Goal: Task Accomplishment & Management: Use online tool/utility

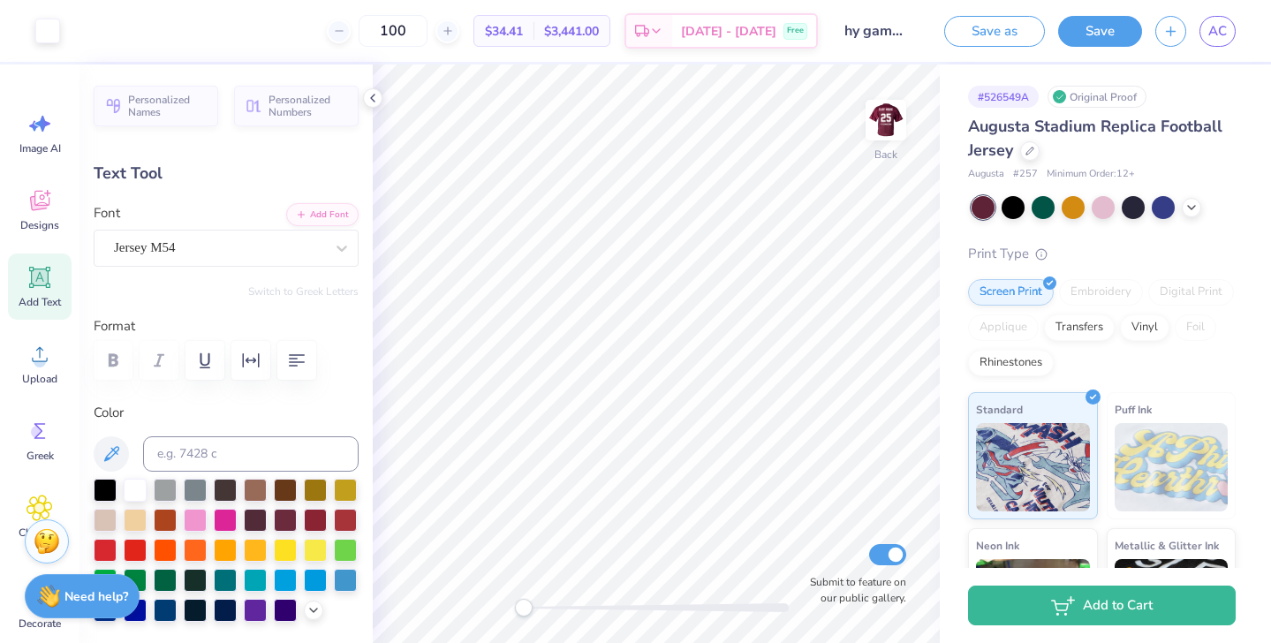
type input "9.15"
type input "7.62"
type input "4.38"
type input "9.40"
type input "7.83"
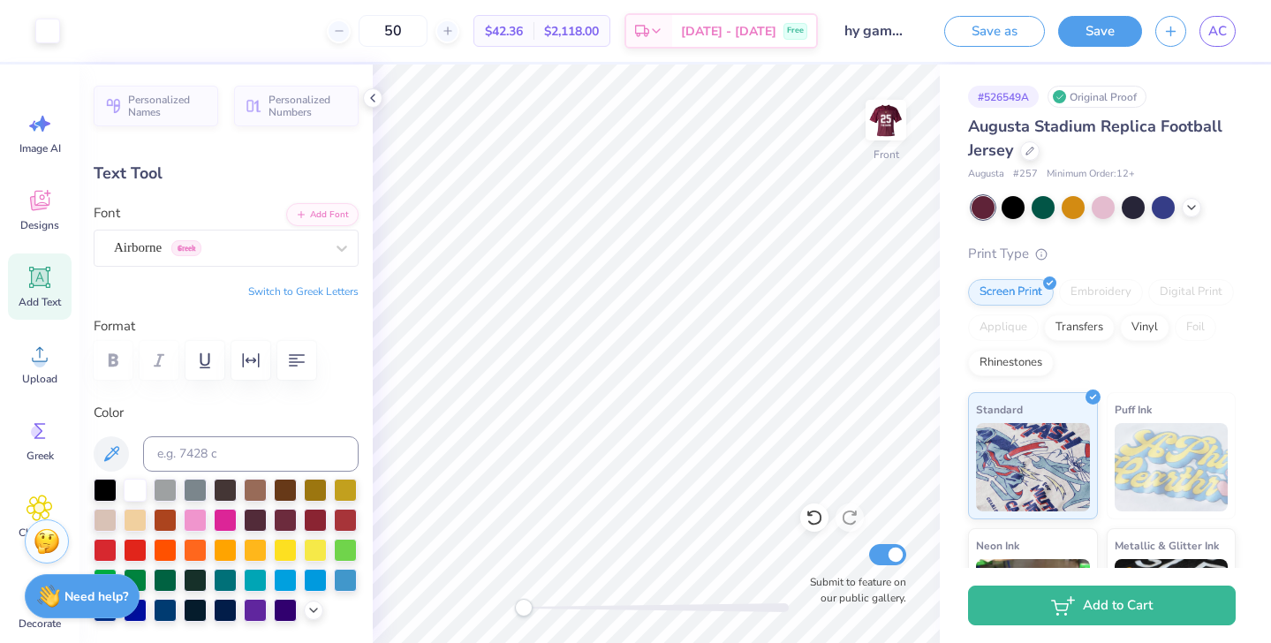
type input "2.07"
click at [890, 132] on img at bounding box center [886, 120] width 71 height 71
type input "9.16"
type input "7.63"
type input "3.33"
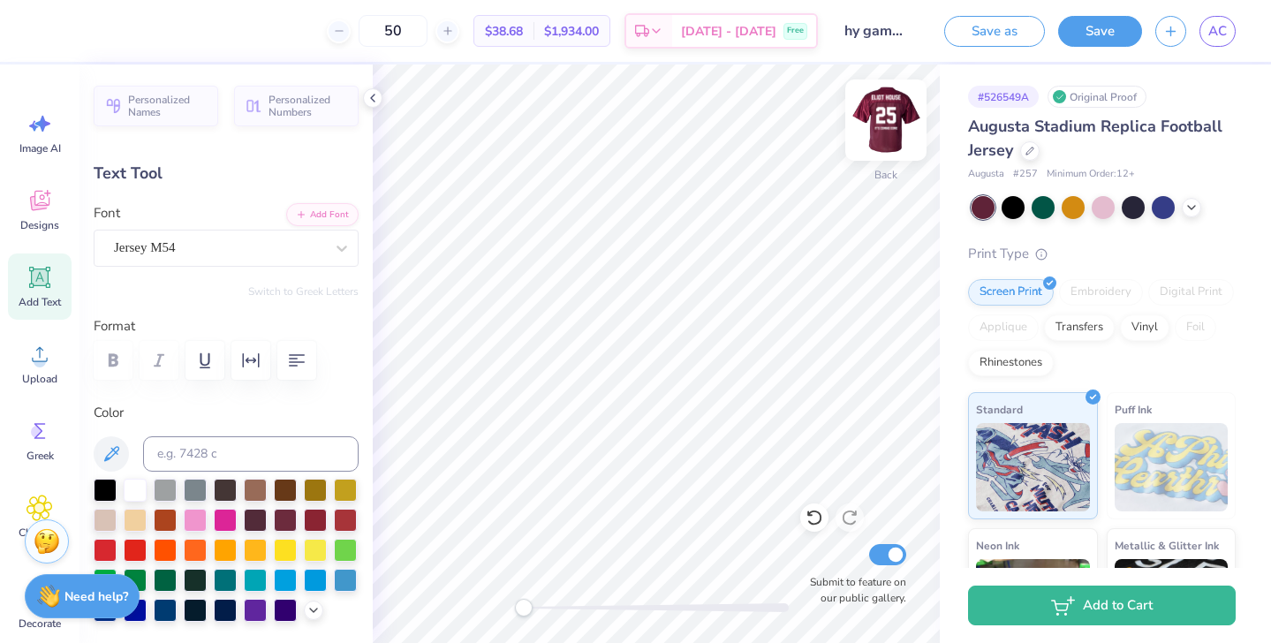
type input "9.15"
type input "7.62"
type input "4.38"
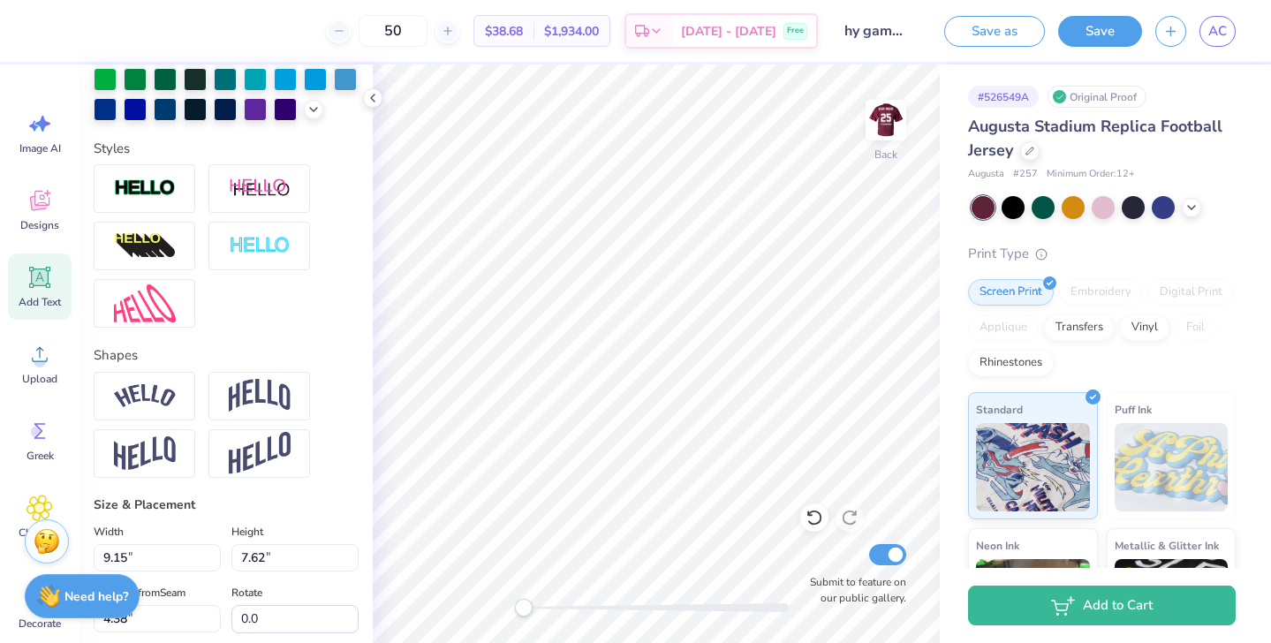
scroll to position [632, 0]
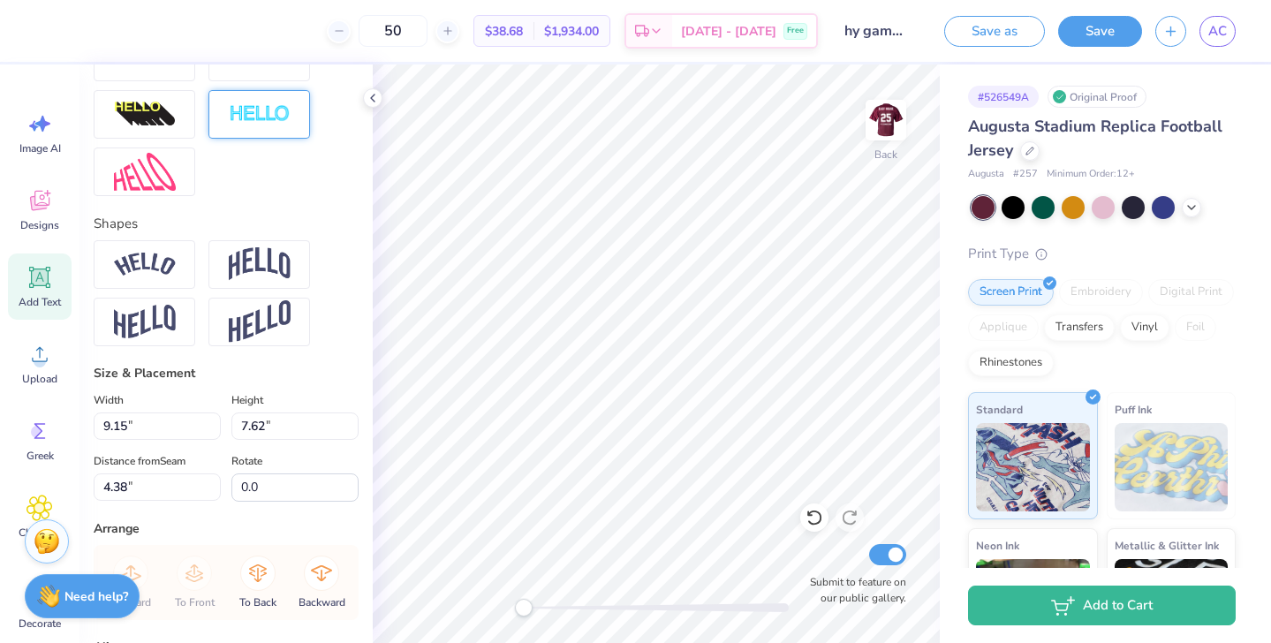
click at [272, 116] on img at bounding box center [260, 114] width 62 height 20
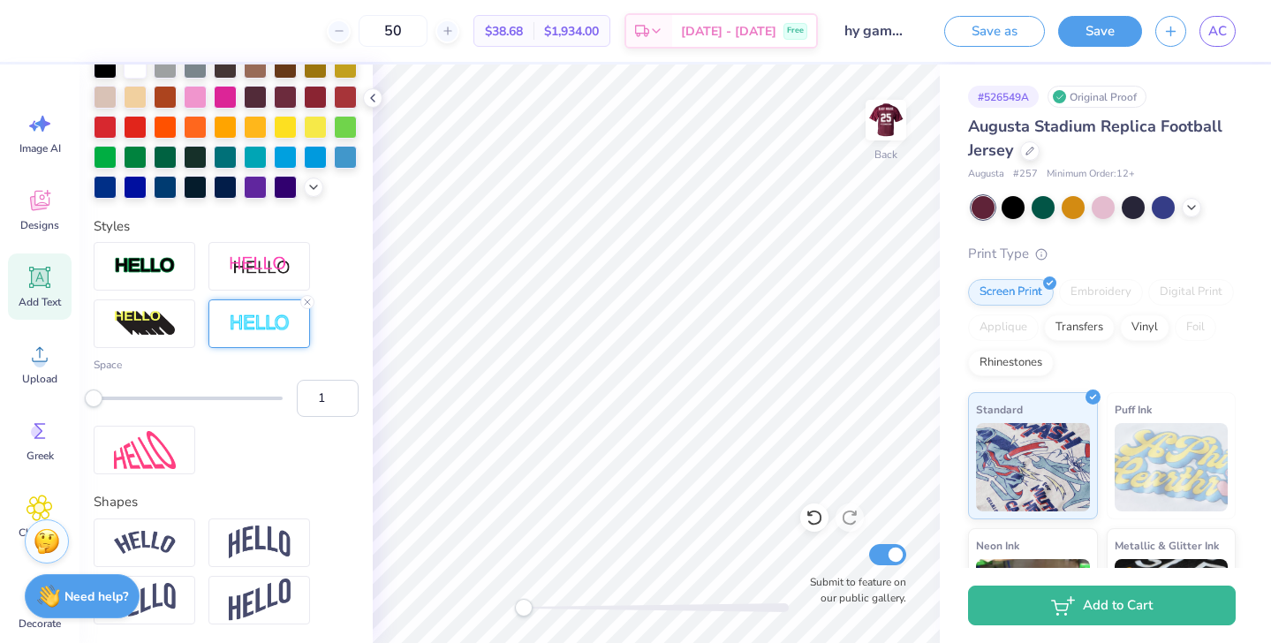
scroll to position [414, 0]
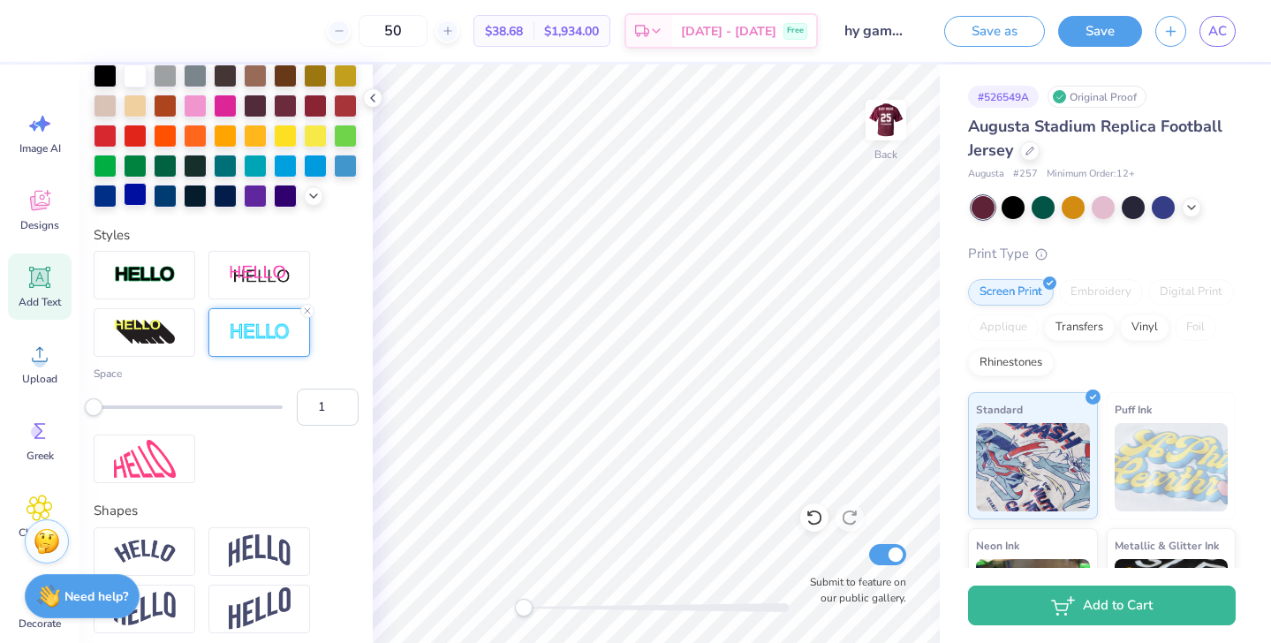
click at [130, 196] on div at bounding box center [135, 194] width 23 height 23
click at [110, 198] on div at bounding box center [105, 194] width 23 height 23
click at [218, 196] on div at bounding box center [225, 194] width 23 height 23
click at [338, 233] on div "Styles Space 1" at bounding box center [226, 354] width 265 height 259
type input "9.28"
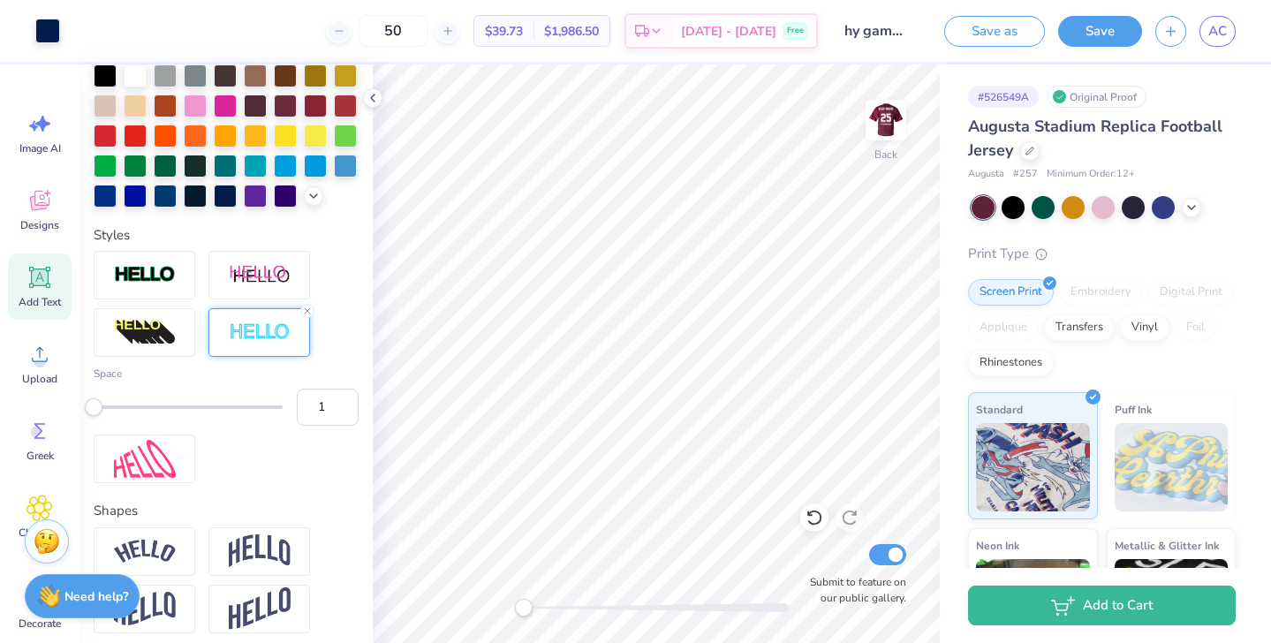
type input "7.75"
type input "4.31"
type input "2"
click at [102, 405] on div "Accessibility label" at bounding box center [104, 407] width 18 height 18
type input "1"
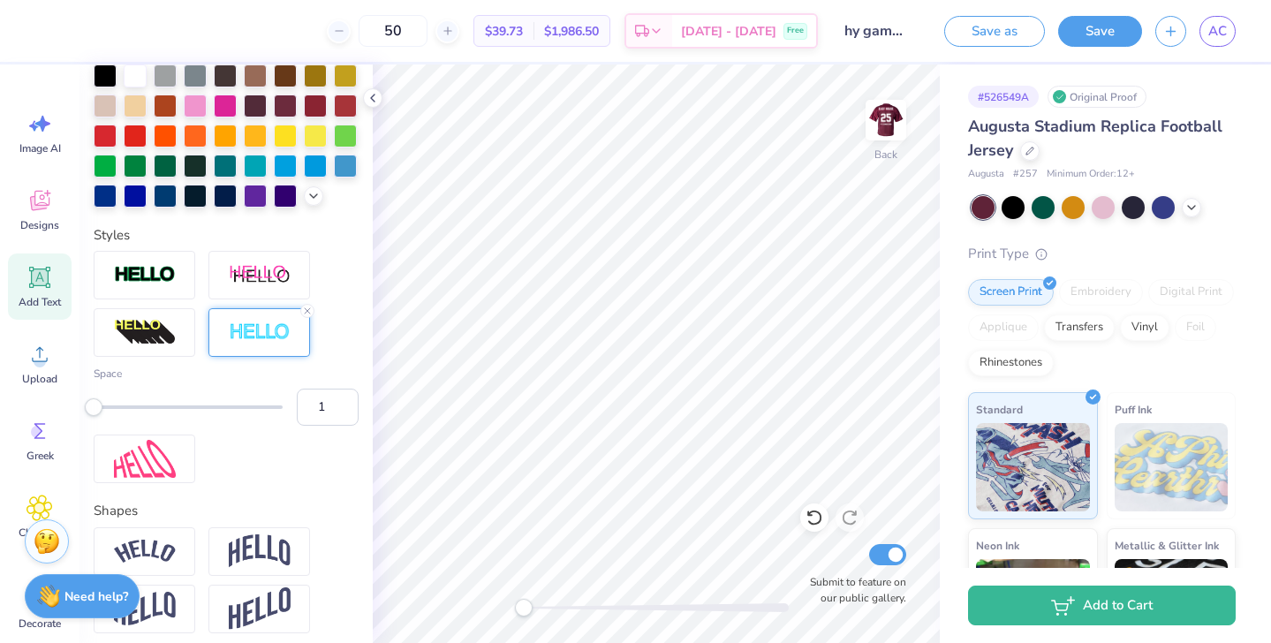
drag, startPoint x: 102, startPoint y: 405, endPoint x: 93, endPoint y: 406, distance: 8.9
click at [93, 406] on div "Accessibility label" at bounding box center [94, 407] width 18 height 18
click at [222, 201] on div at bounding box center [225, 194] width 23 height 23
type input "2"
click at [344, 405] on input "2" at bounding box center [328, 407] width 62 height 37
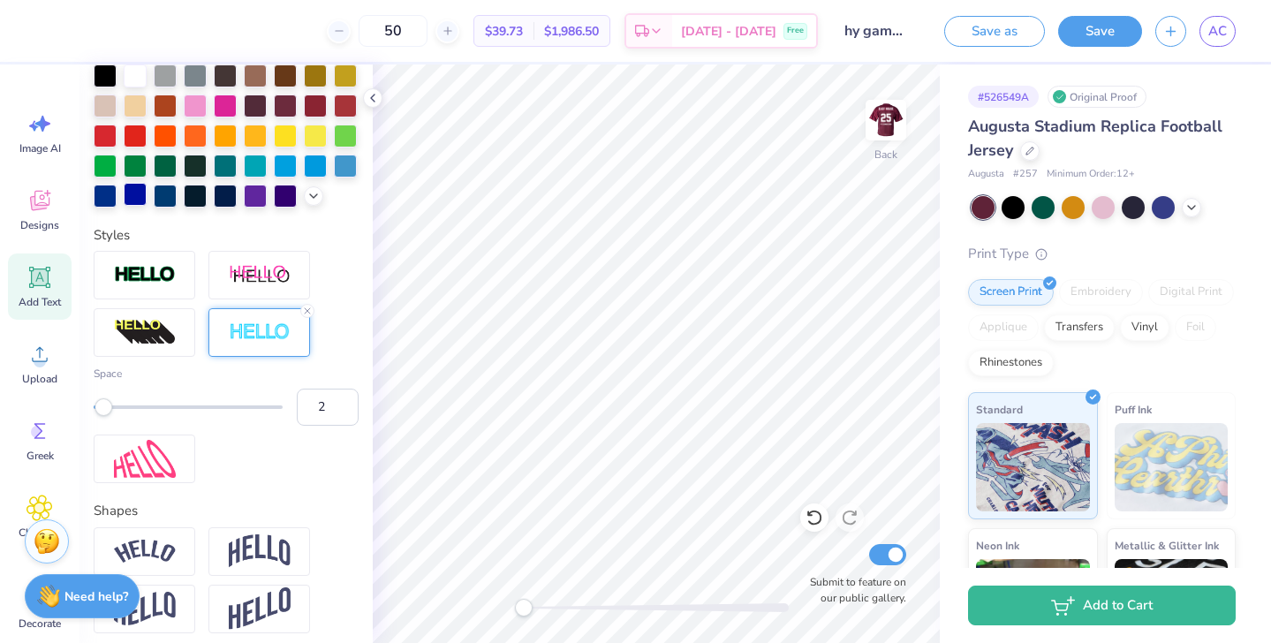
click at [132, 200] on div at bounding box center [135, 194] width 23 height 23
type input "1"
click at [345, 416] on input "1" at bounding box center [328, 407] width 62 height 37
click at [202, 195] on div at bounding box center [195, 194] width 23 height 23
click at [223, 193] on div at bounding box center [225, 194] width 23 height 23
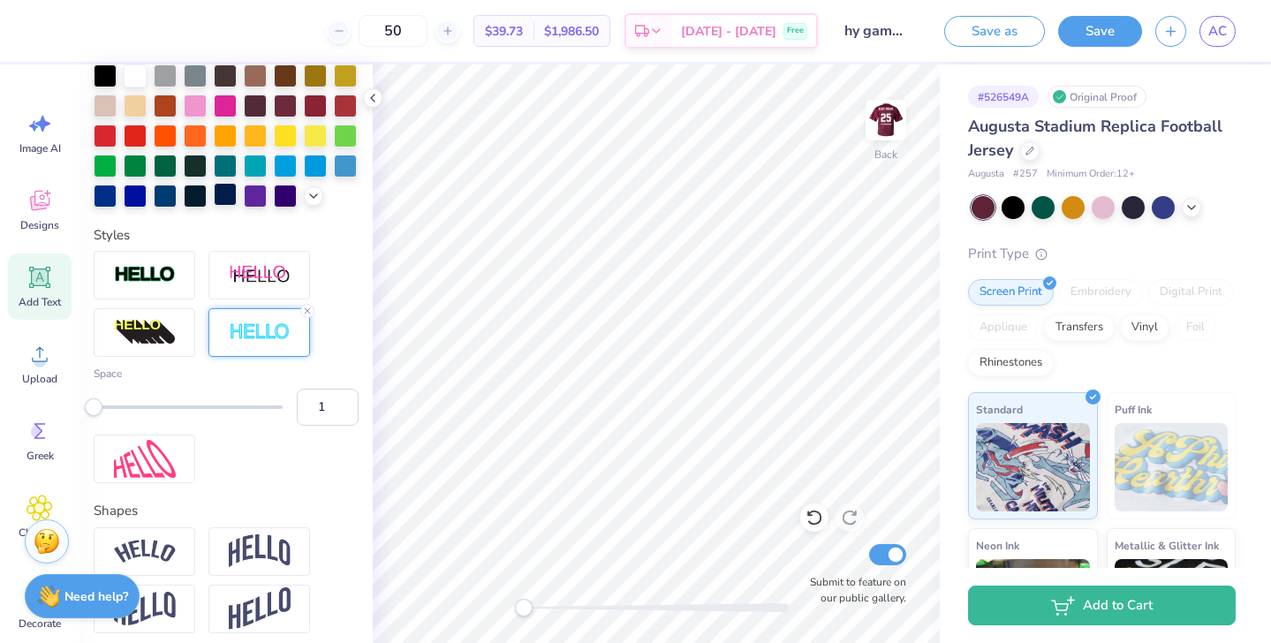
click at [226, 199] on div at bounding box center [225, 194] width 23 height 23
type input "9.18"
type input "1.90"
type input "13.16"
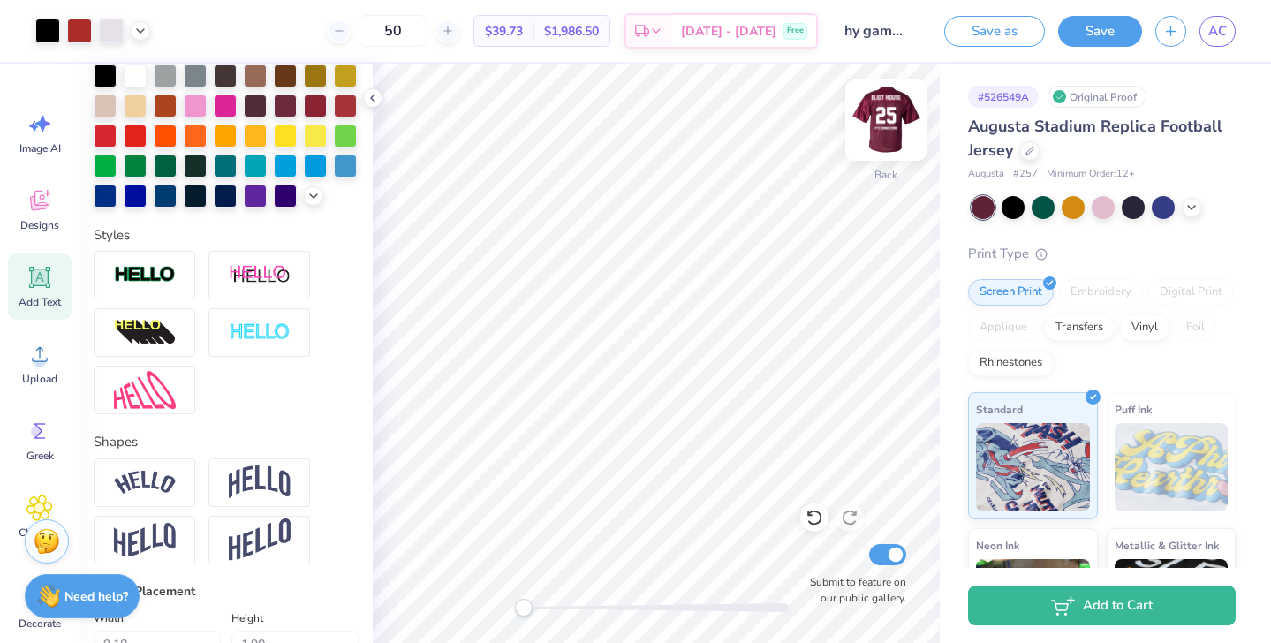
click at [896, 120] on img at bounding box center [886, 120] width 71 height 71
click at [896, 118] on img at bounding box center [886, 120] width 71 height 71
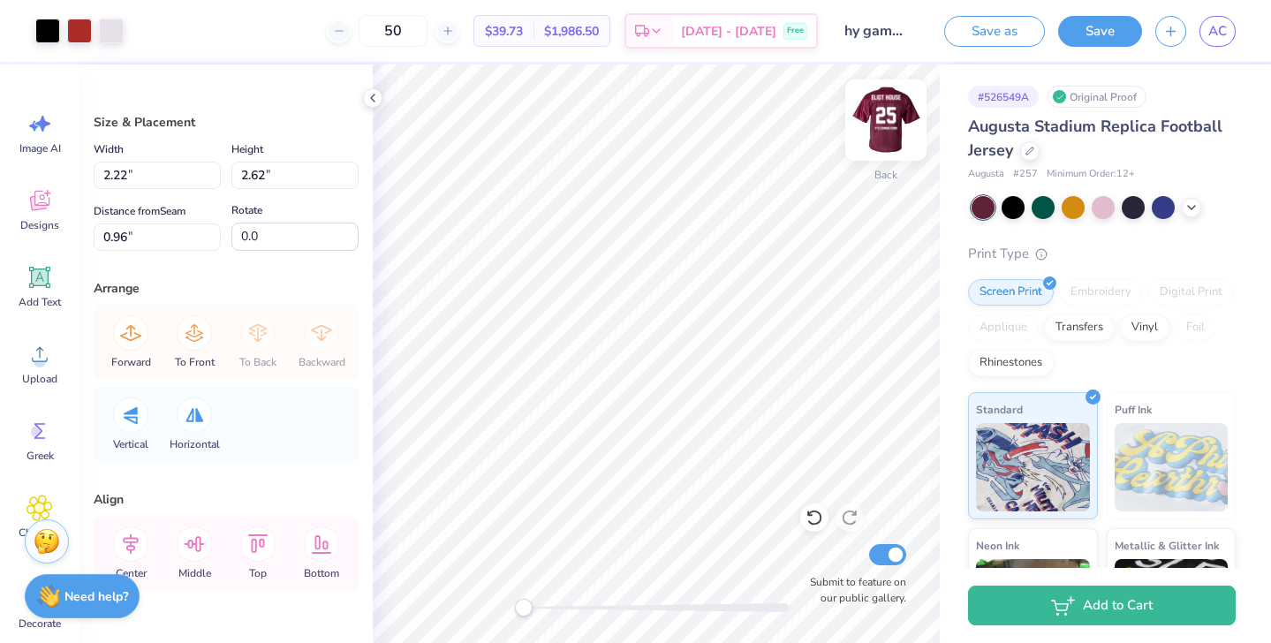
type input "1.94"
type input "2.30"
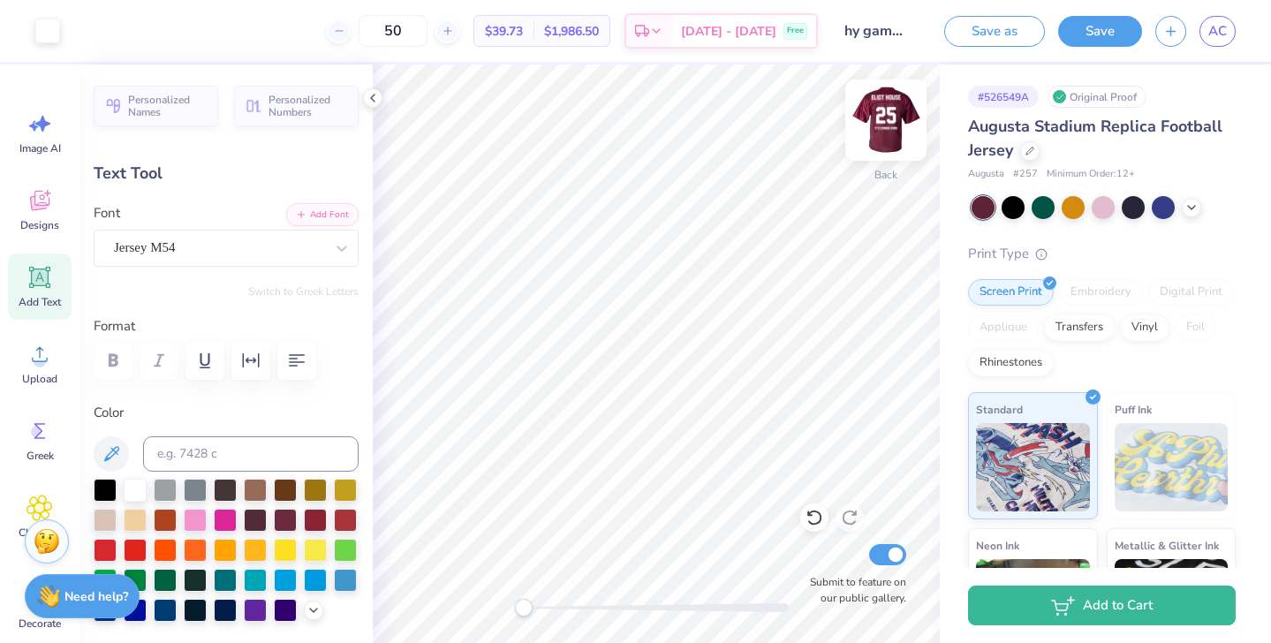
type input "9.15"
type input "7.62"
type input "4.38"
type input "9.18"
type input "1.90"
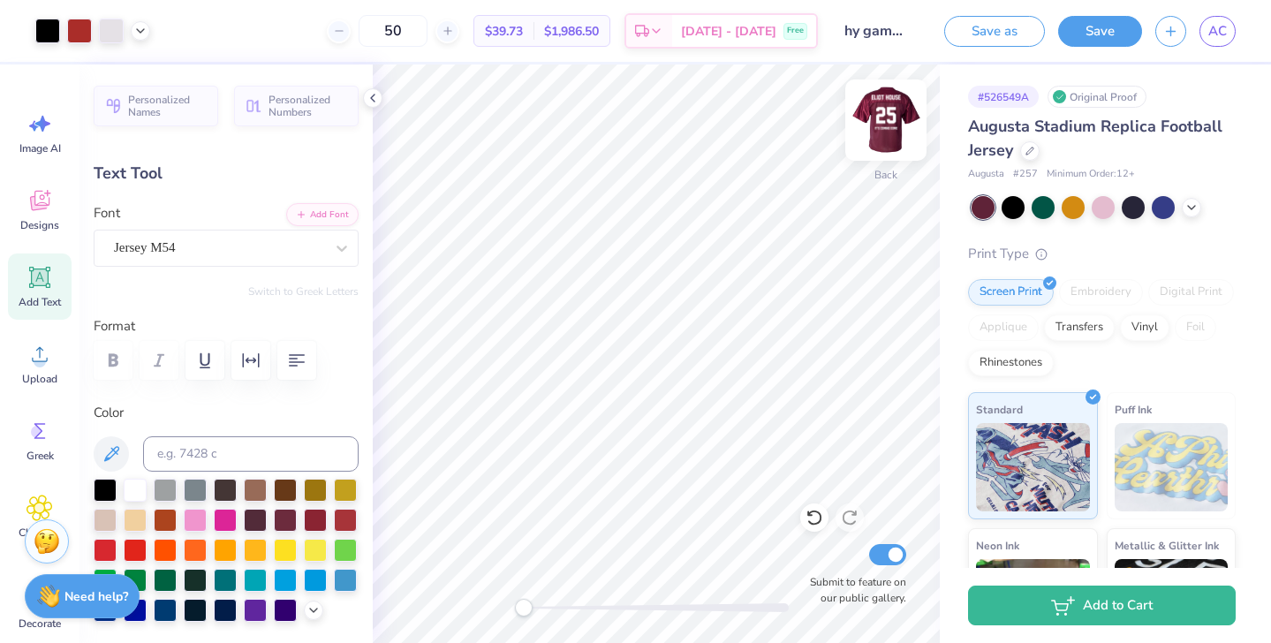
type input "12.32"
type input "9.28"
type input "7.75"
type input "3.62"
type input "9.18"
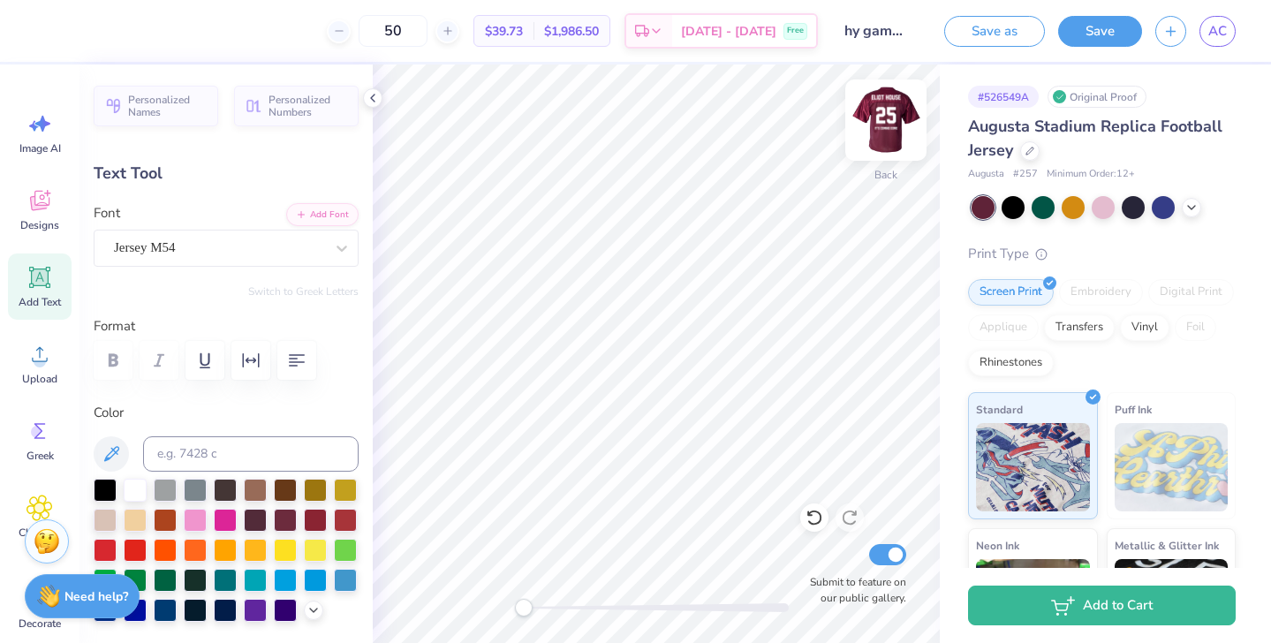
type input "1.90"
type input "3.75"
type input "9.15"
type input "7.62"
type input "9.18"
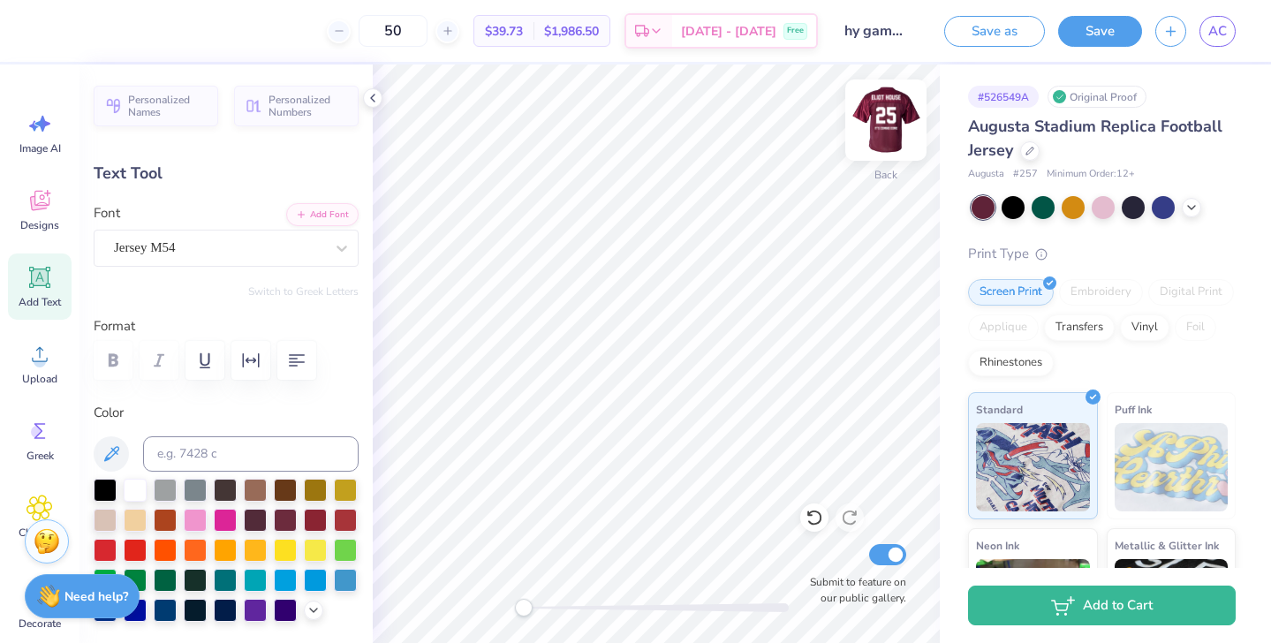
type input "1.90"
type input "1.65"
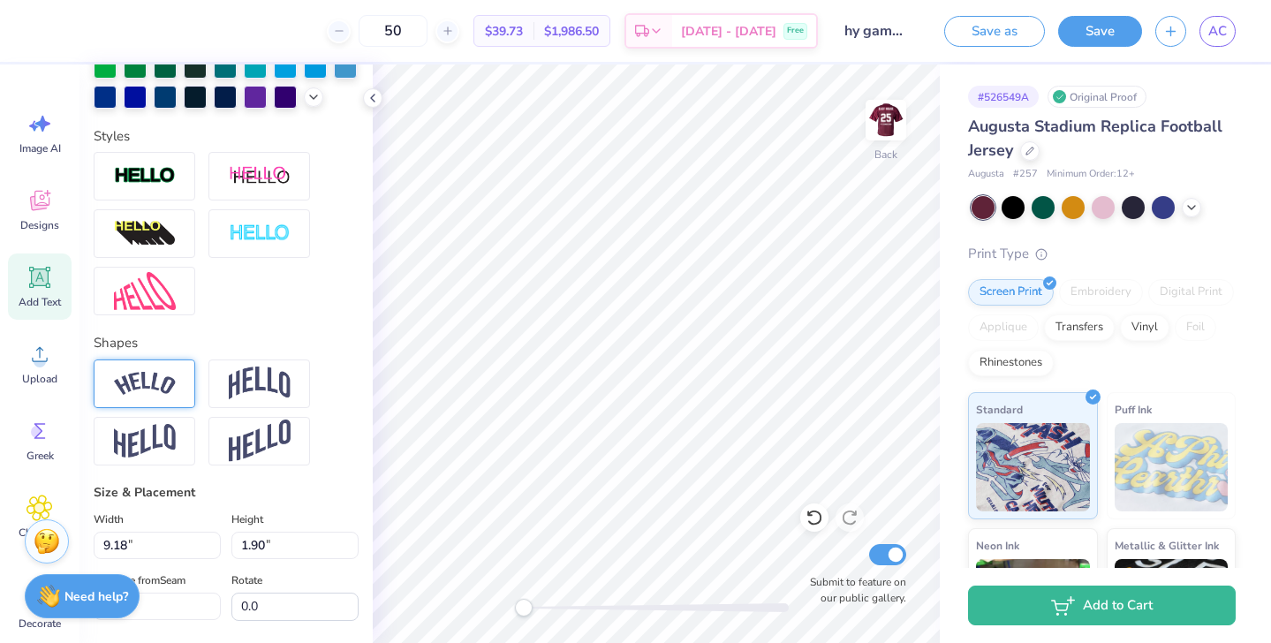
scroll to position [632, 0]
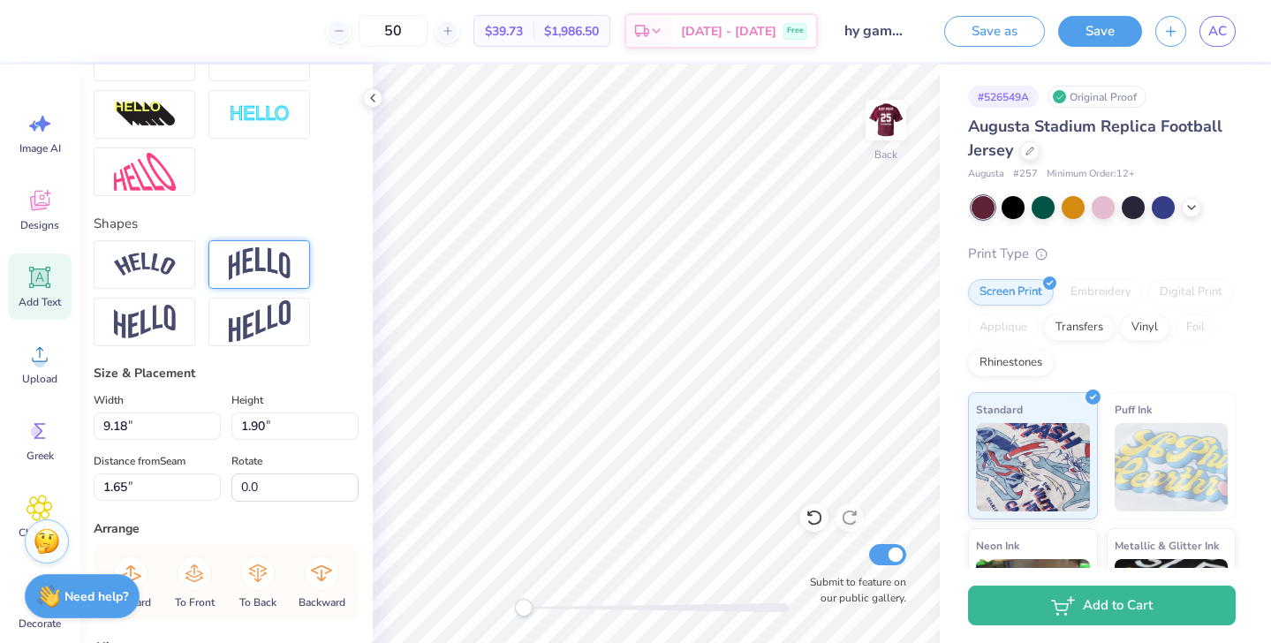
click at [269, 276] on img at bounding box center [260, 264] width 62 height 34
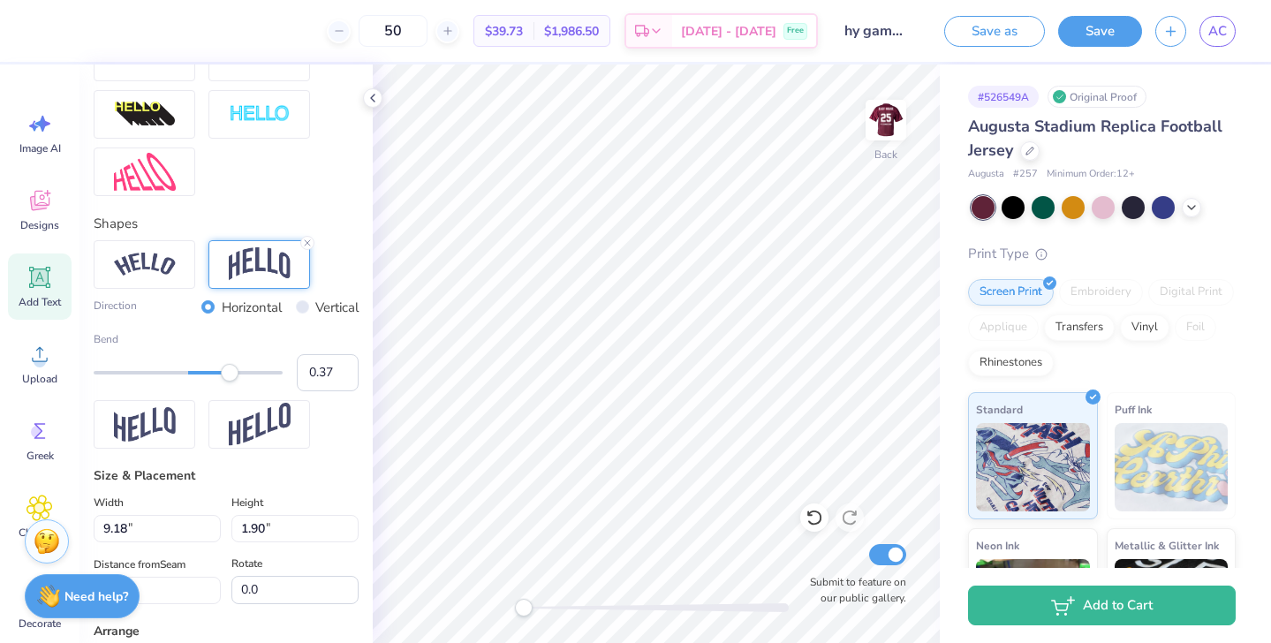
type input "0.36"
drag, startPoint x: 237, startPoint y: 372, endPoint x: 223, endPoint y: 374, distance: 14.2
click at [223, 374] on div "Accessibility label" at bounding box center [223, 373] width 18 height 18
type input "9.28"
type input "7.75"
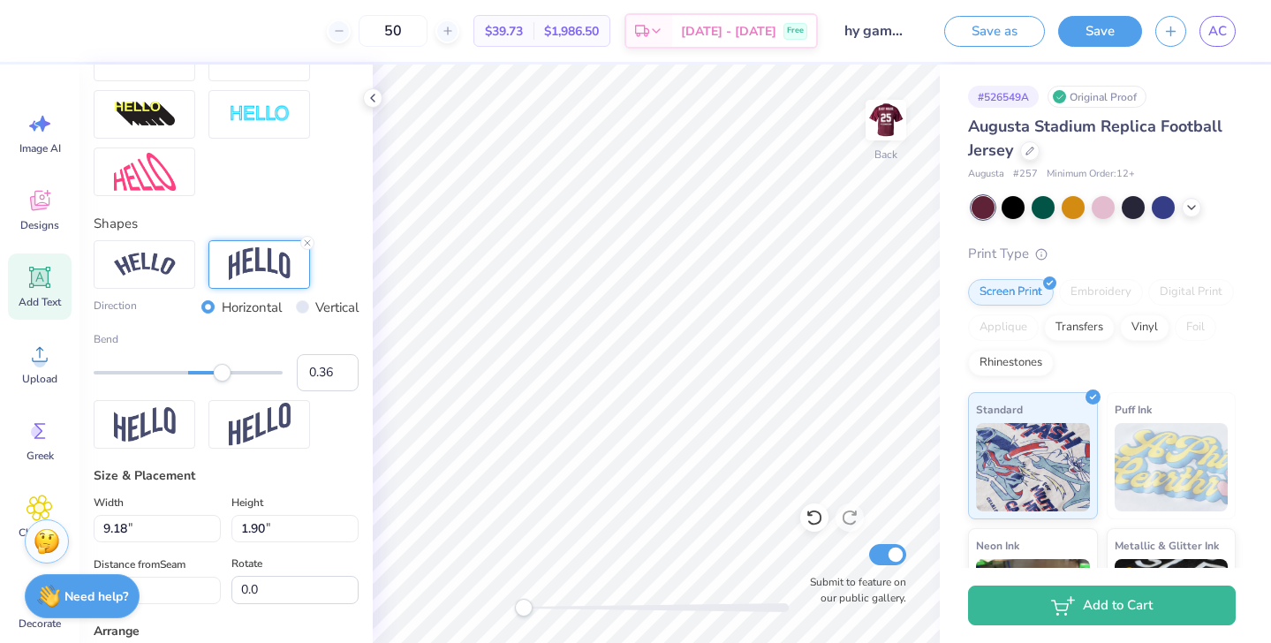
type input "6.40"
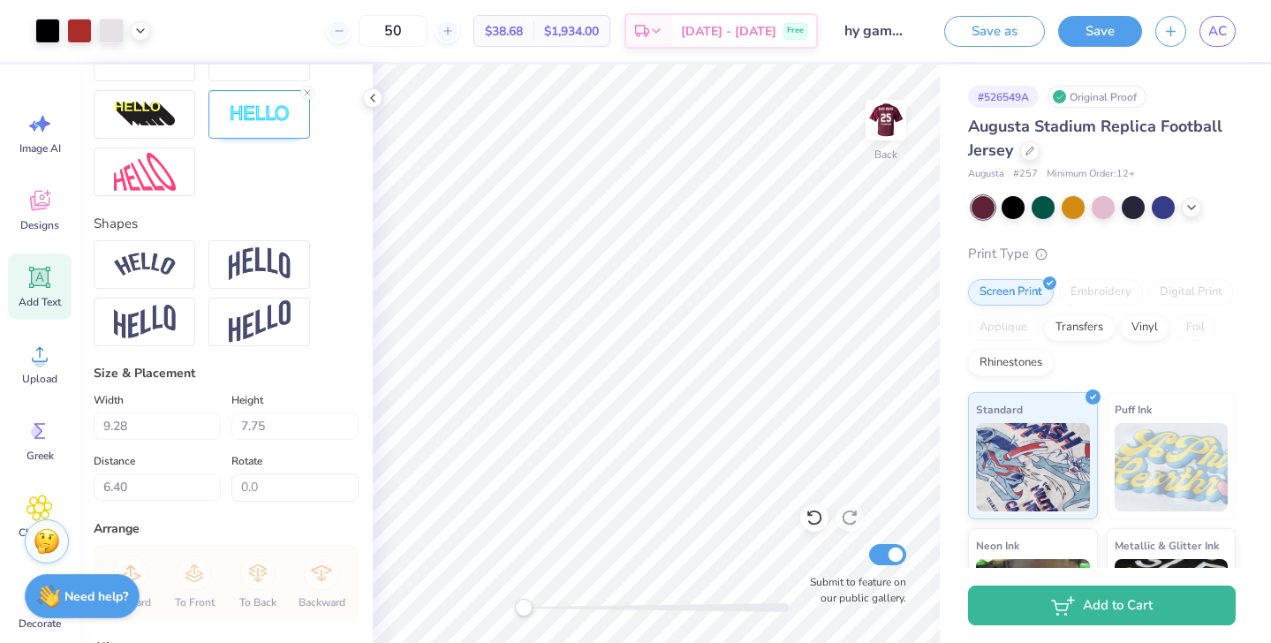
type input "9.15"
type input "7.62"
click at [879, 131] on img at bounding box center [886, 120] width 71 height 71
click at [885, 129] on img at bounding box center [886, 120] width 71 height 71
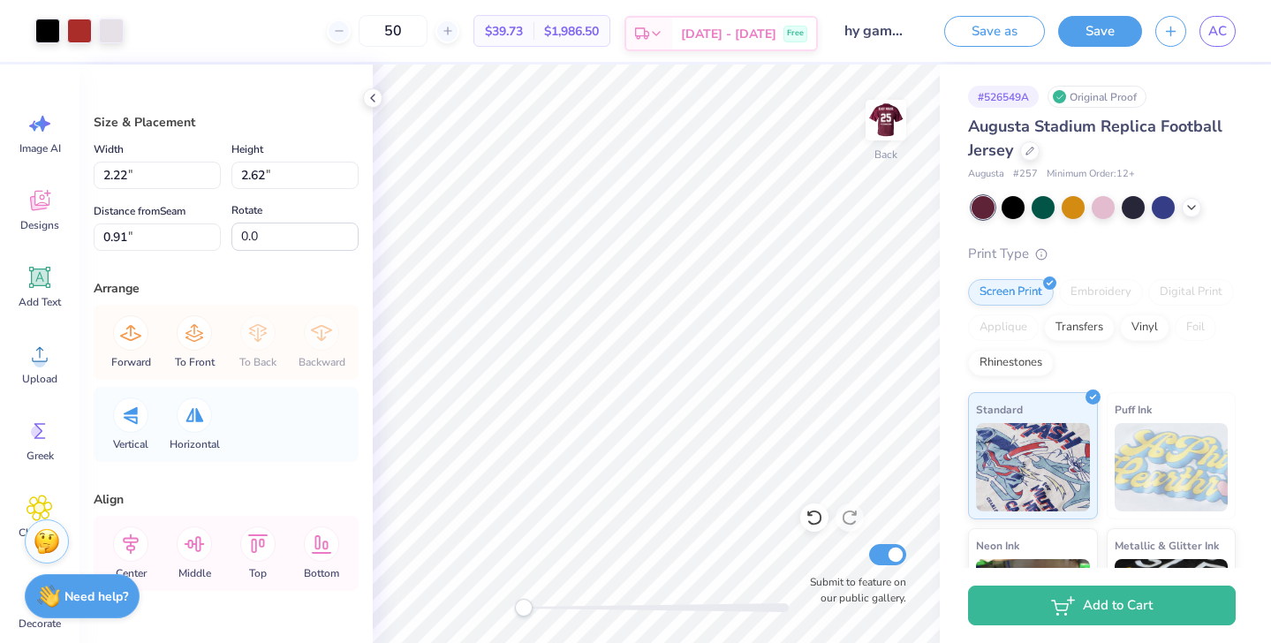
type input "1.99"
type input "2.35"
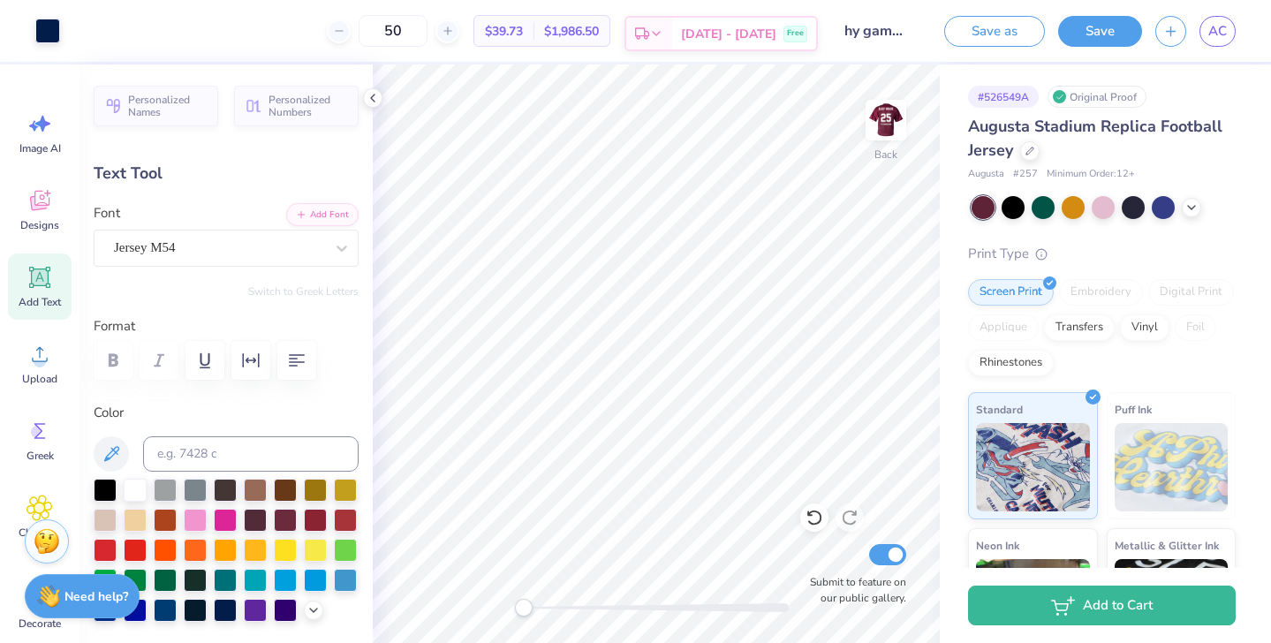
type input "3.92"
type input "9.15"
type input "7.62"
type input "4.38"
type input "9.18"
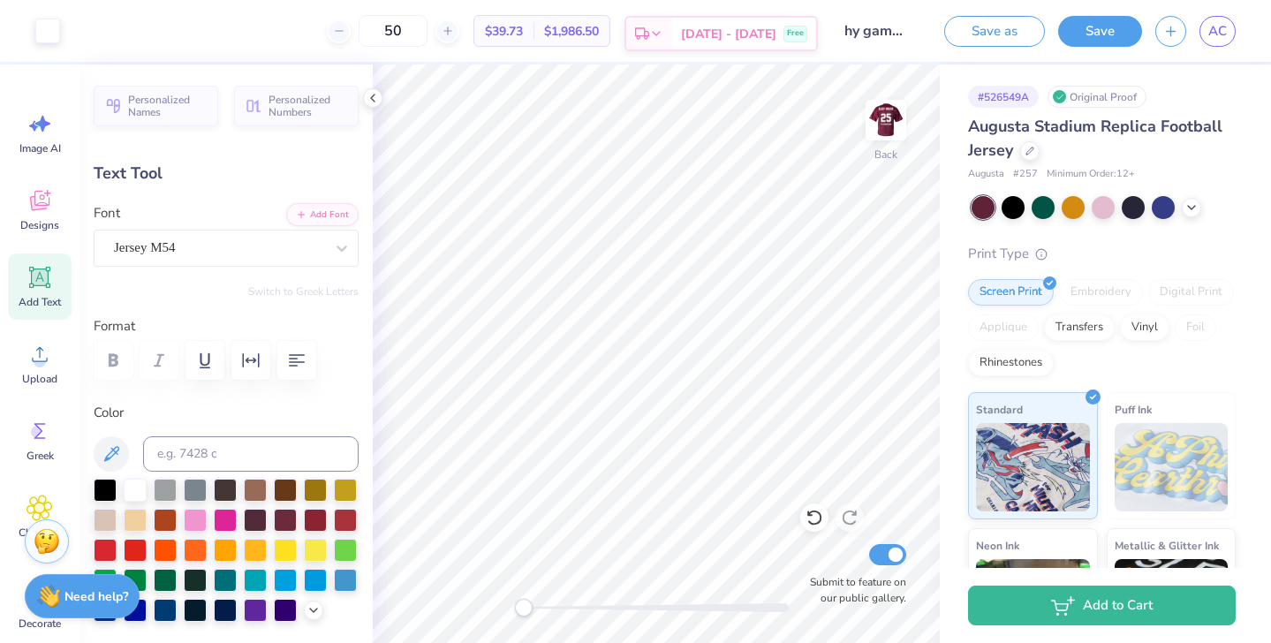
type input "1.90"
type input "12.71"
type textarea "THE GAME"
type input "9.28"
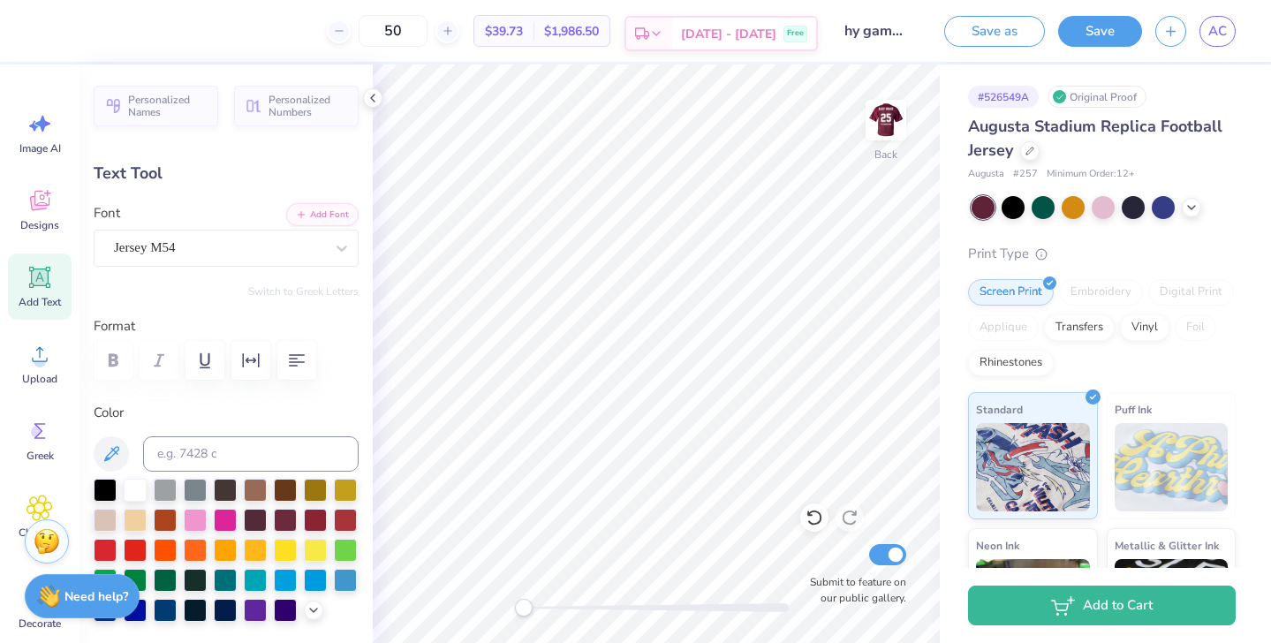
type input "7.75"
type input "3.87"
click at [888, 155] on img at bounding box center [886, 120] width 71 height 71
click at [890, 148] on img at bounding box center [886, 120] width 71 height 71
click at [880, 133] on img at bounding box center [886, 120] width 71 height 71
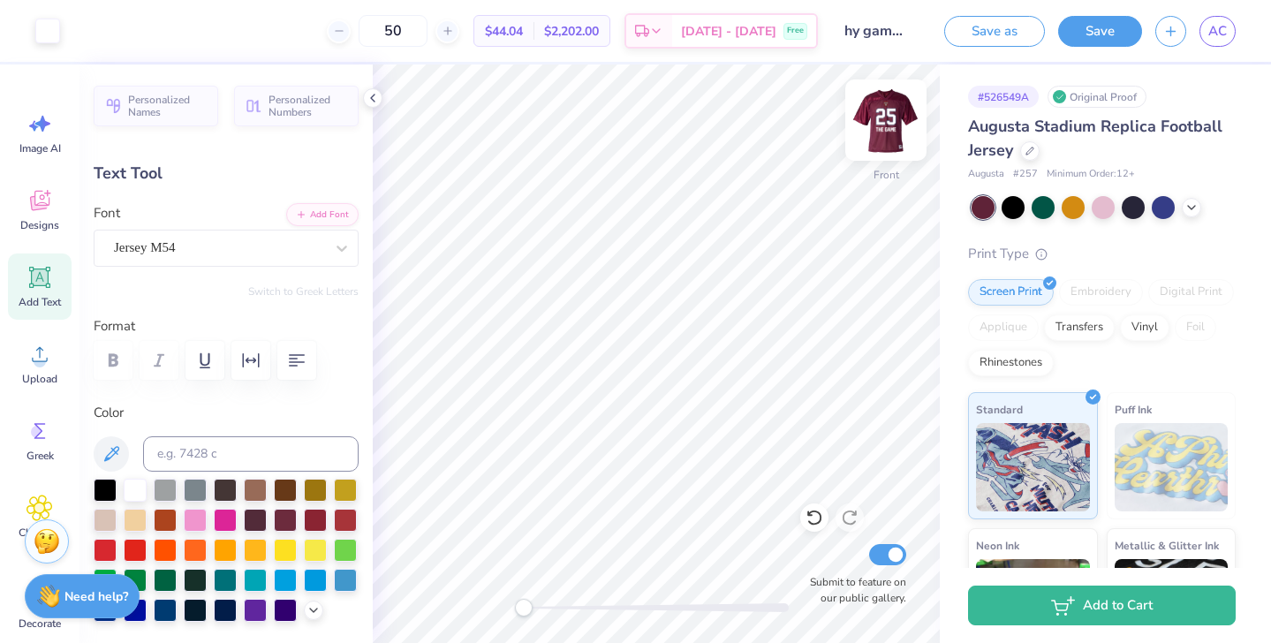
click at [884, 136] on img at bounding box center [886, 120] width 71 height 71
click at [887, 119] on img at bounding box center [886, 120] width 71 height 71
type input "9.40"
type input "7.83"
type input "2.07"
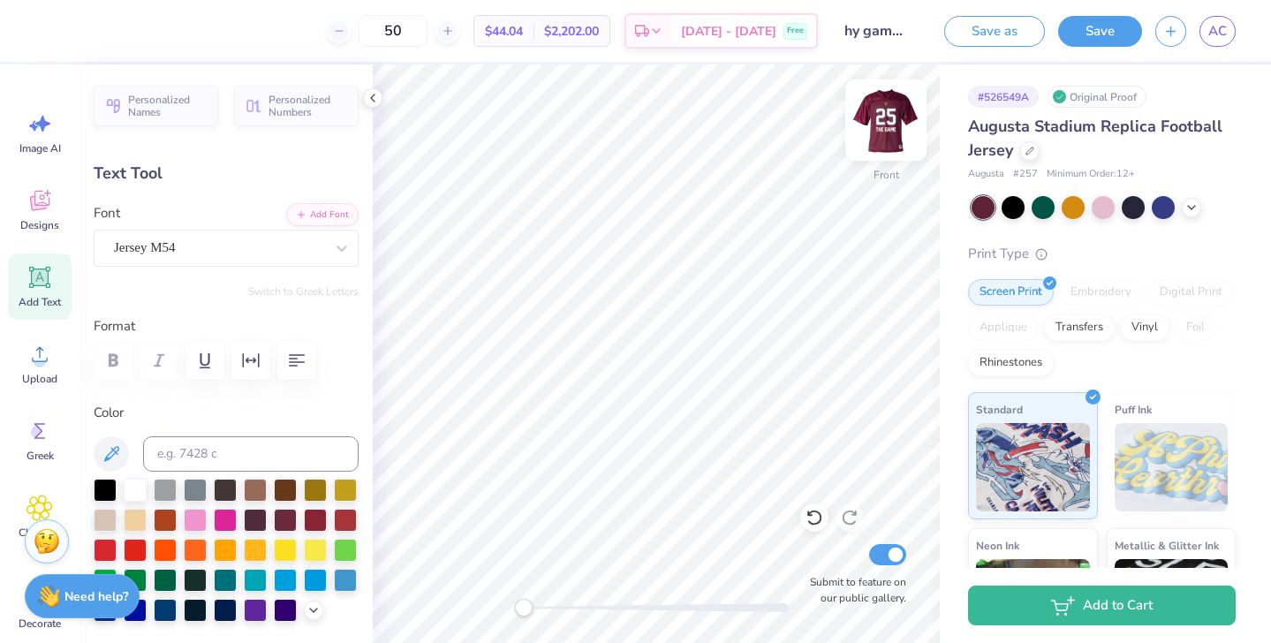
click at [893, 120] on img at bounding box center [886, 120] width 71 height 71
type input "9.16"
type input "7.63"
type input "3.33"
type input "9.28"
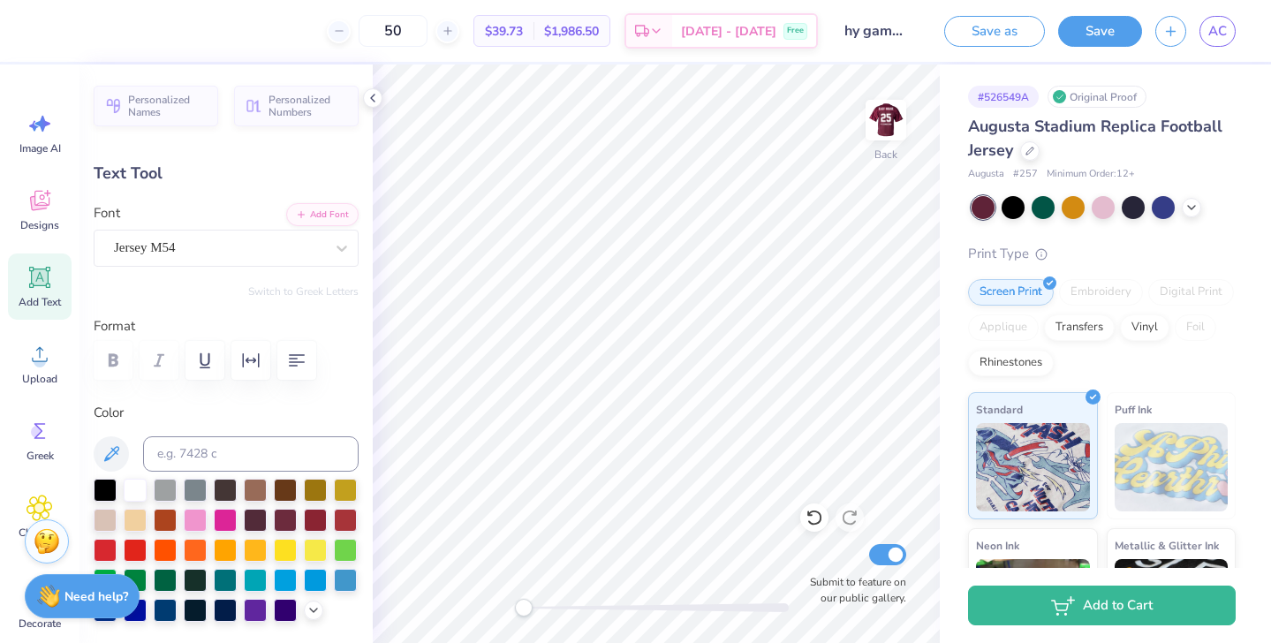
type input "7.75"
type input "3.87"
click at [886, 130] on img at bounding box center [886, 120] width 71 height 71
type input "9.52"
type input "7.95"
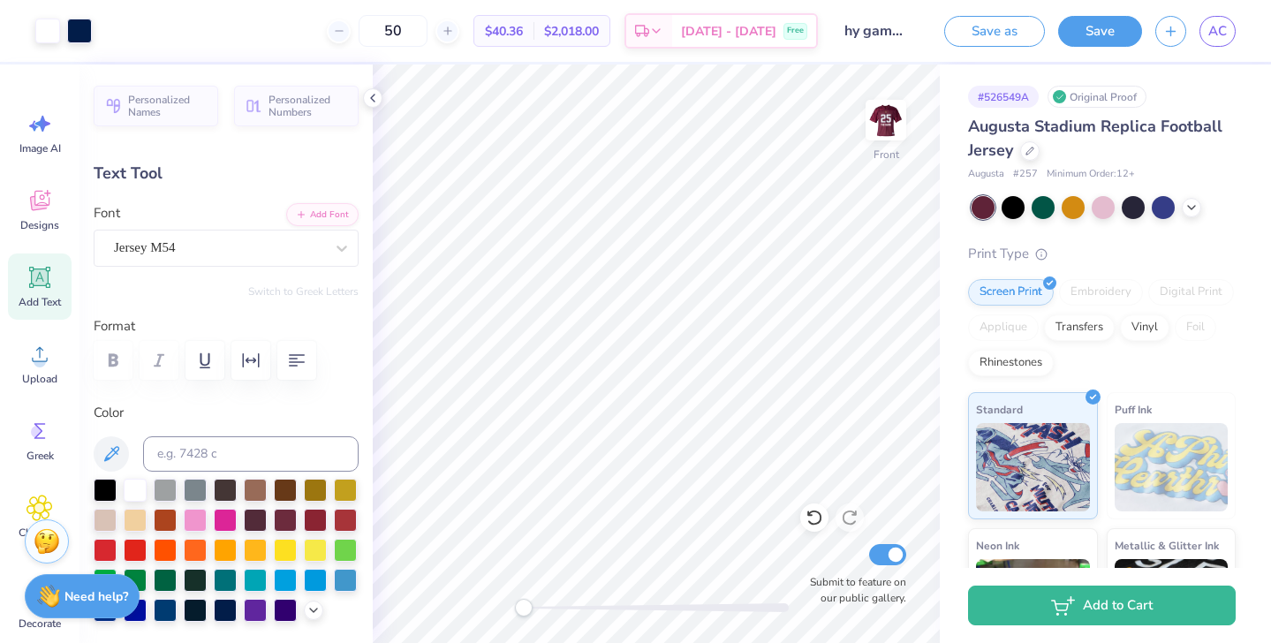
type input "2.07"
type input "13.67"
type input "2.22"
type input "2.56"
type input "12.72"
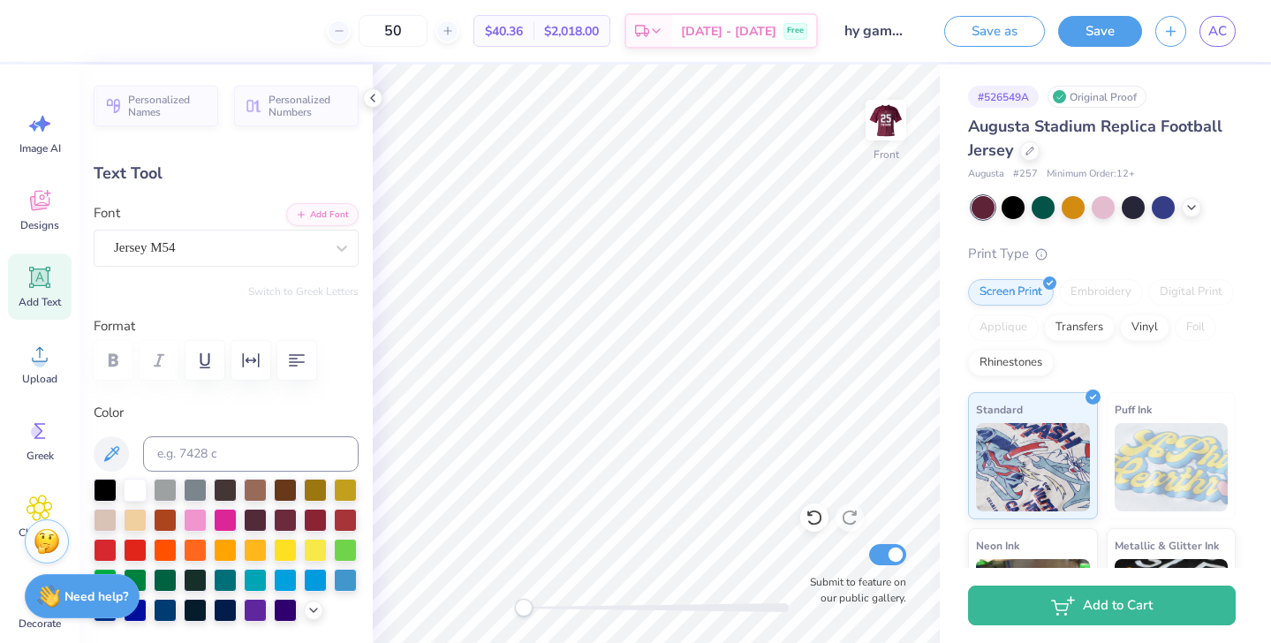
type input "2.07"
type input "3.00"
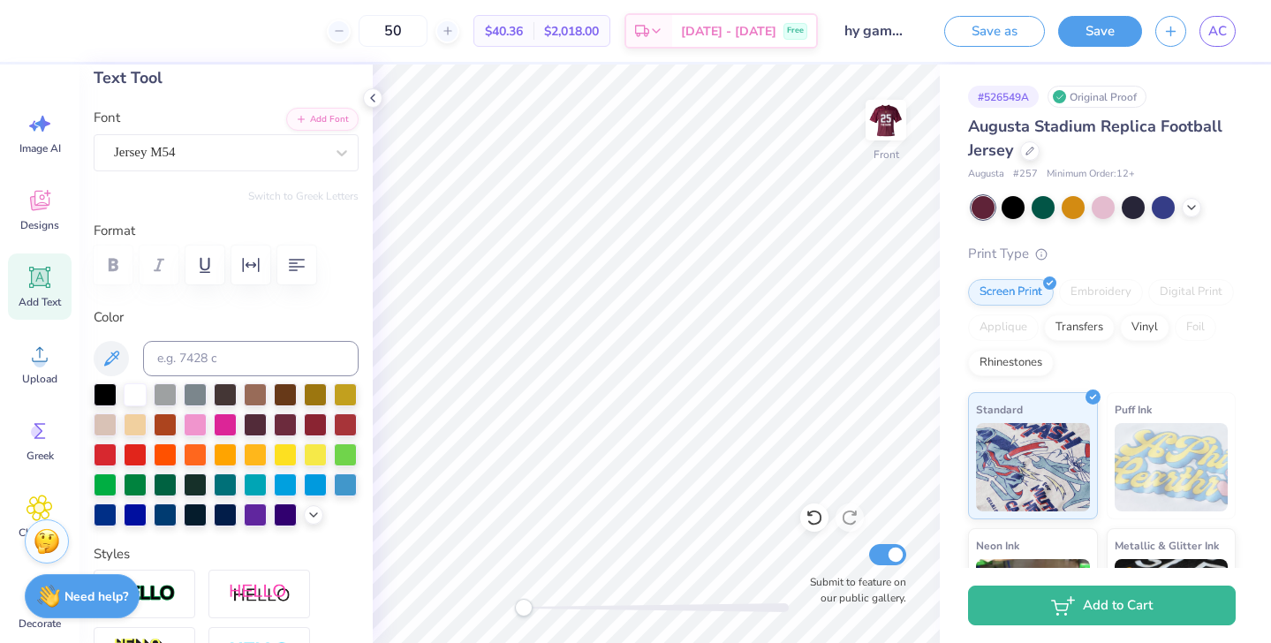
scroll to position [96, 0]
click at [288, 518] on div at bounding box center [285, 512] width 23 height 23
click at [227, 515] on div at bounding box center [225, 512] width 23 height 23
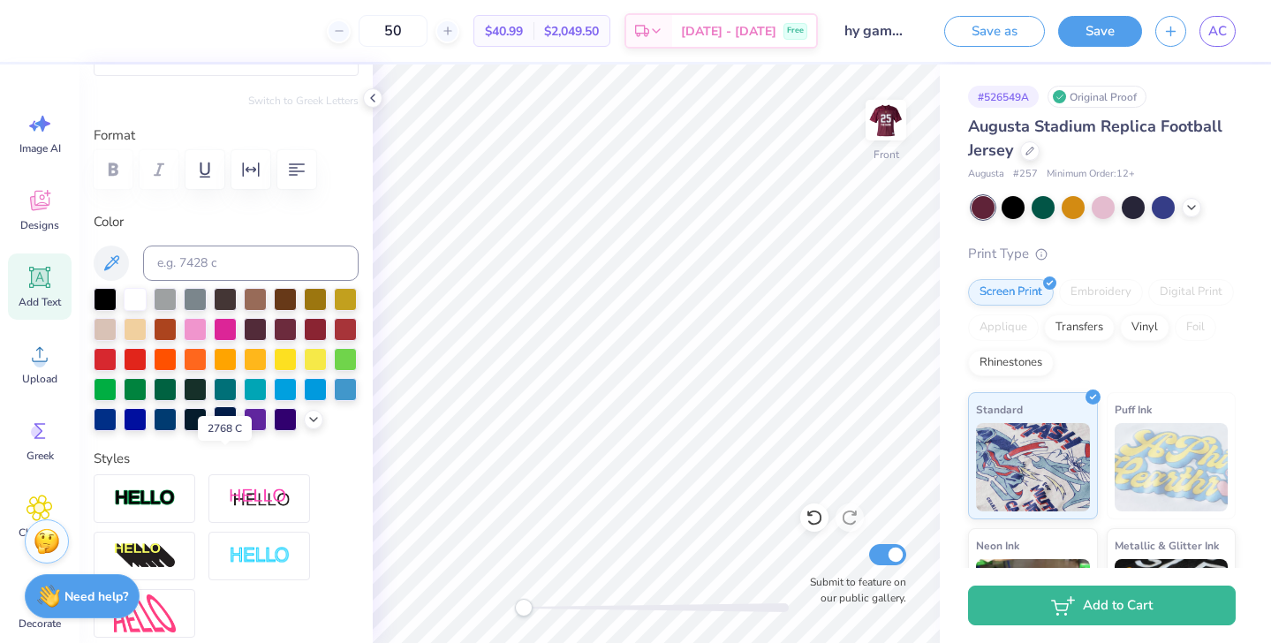
scroll to position [194, 0]
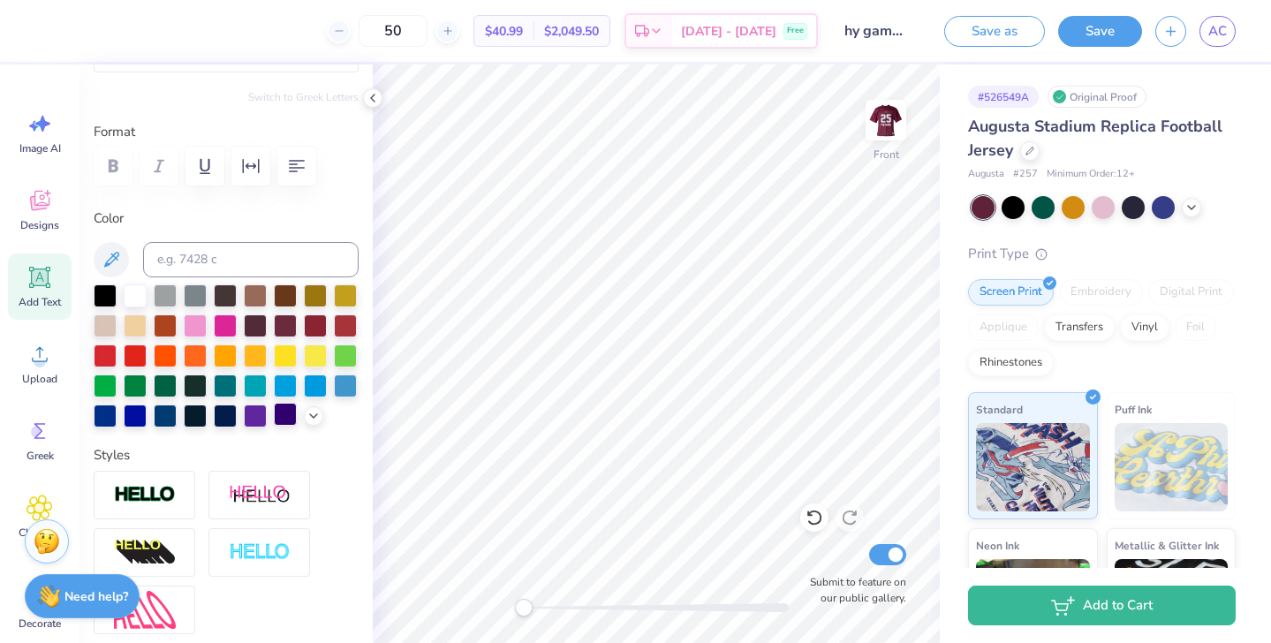
click at [290, 420] on div at bounding box center [285, 414] width 23 height 23
click at [227, 416] on div at bounding box center [225, 414] width 23 height 23
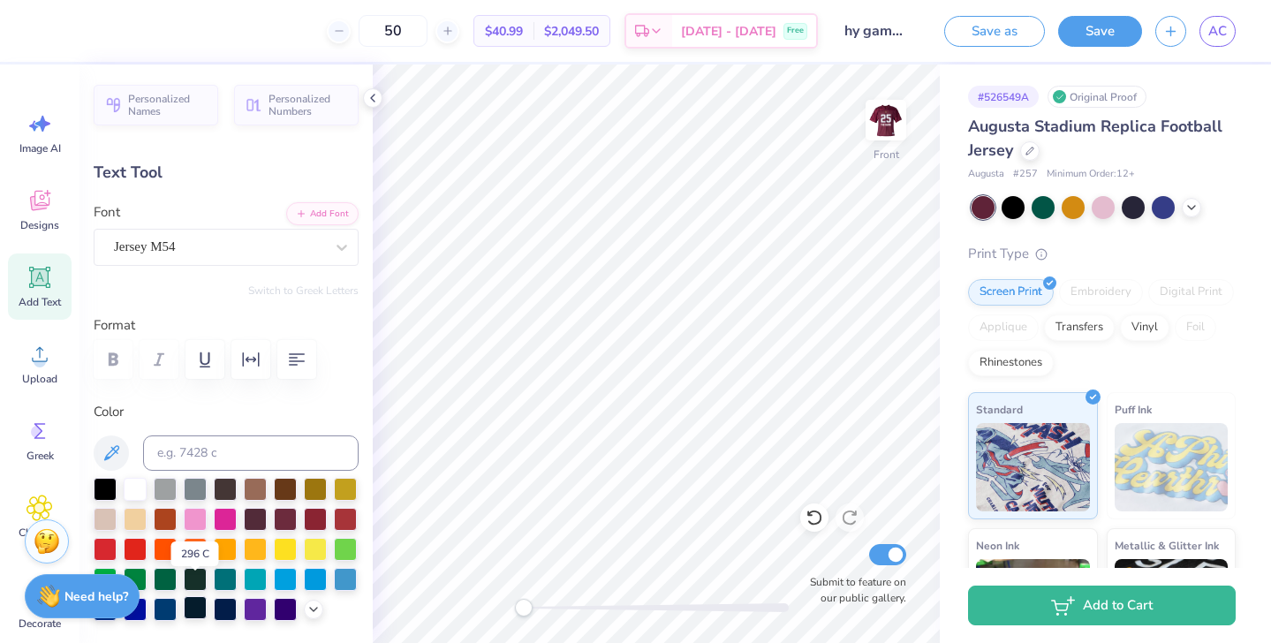
scroll to position [526, 0]
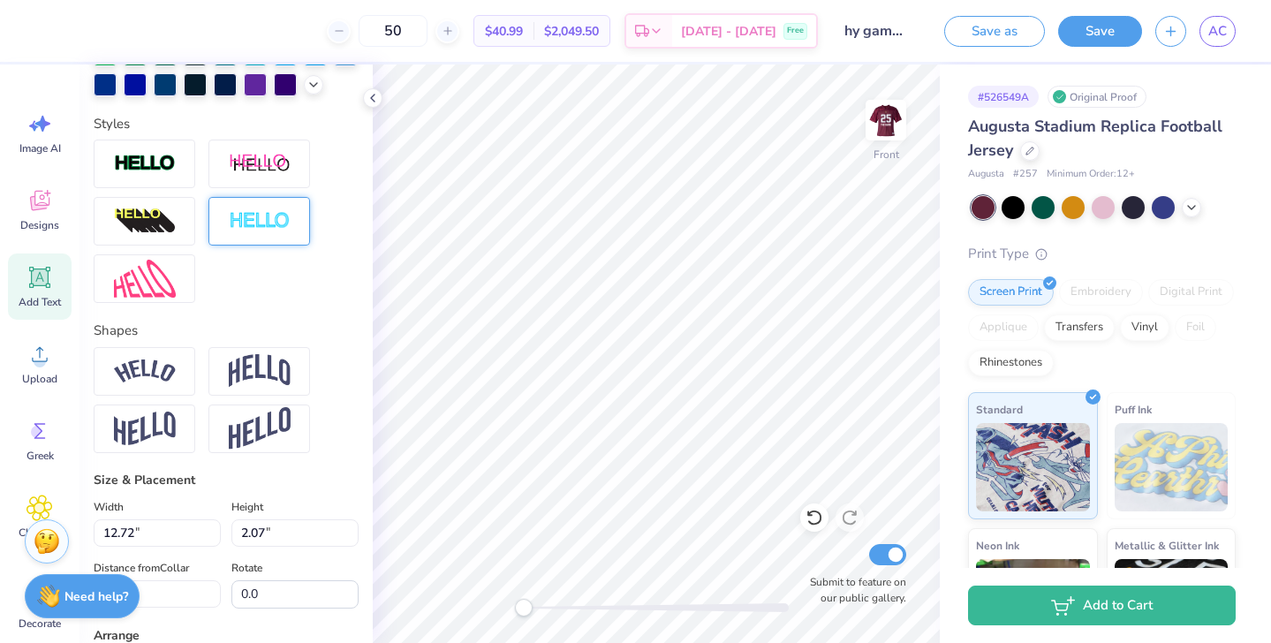
click at [274, 218] on img at bounding box center [260, 221] width 62 height 20
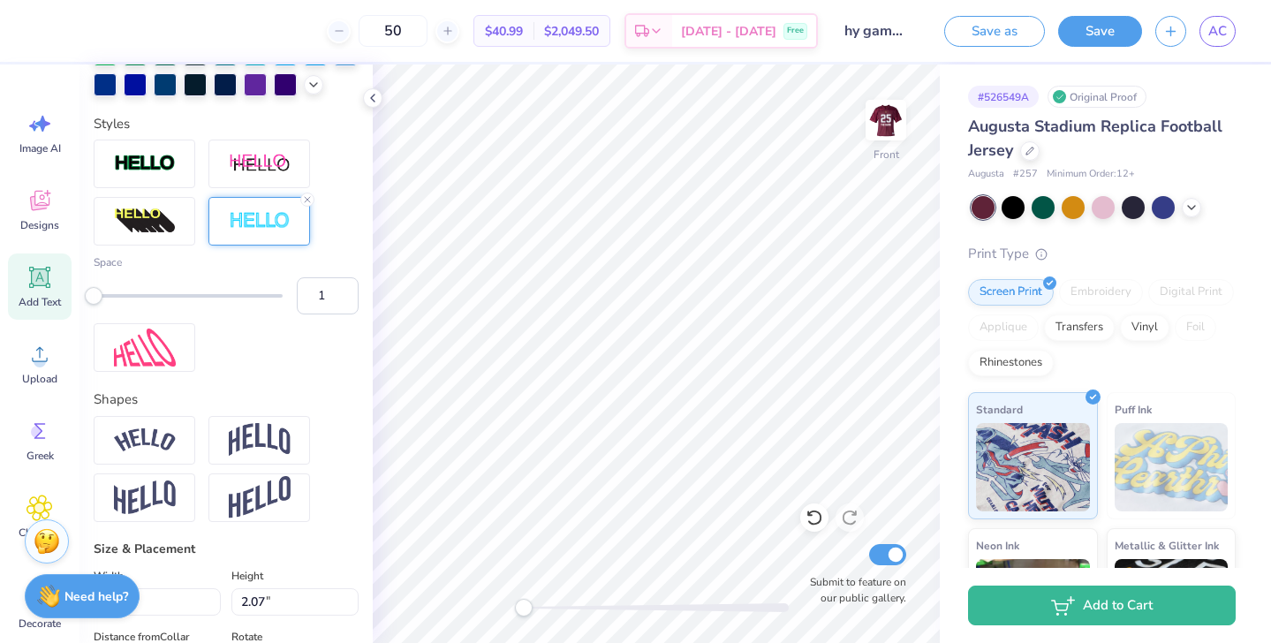
click at [298, 334] on div "Space 1" at bounding box center [226, 256] width 265 height 232
type input "12.75"
type input "2.10"
type input "2.98"
type input "2"
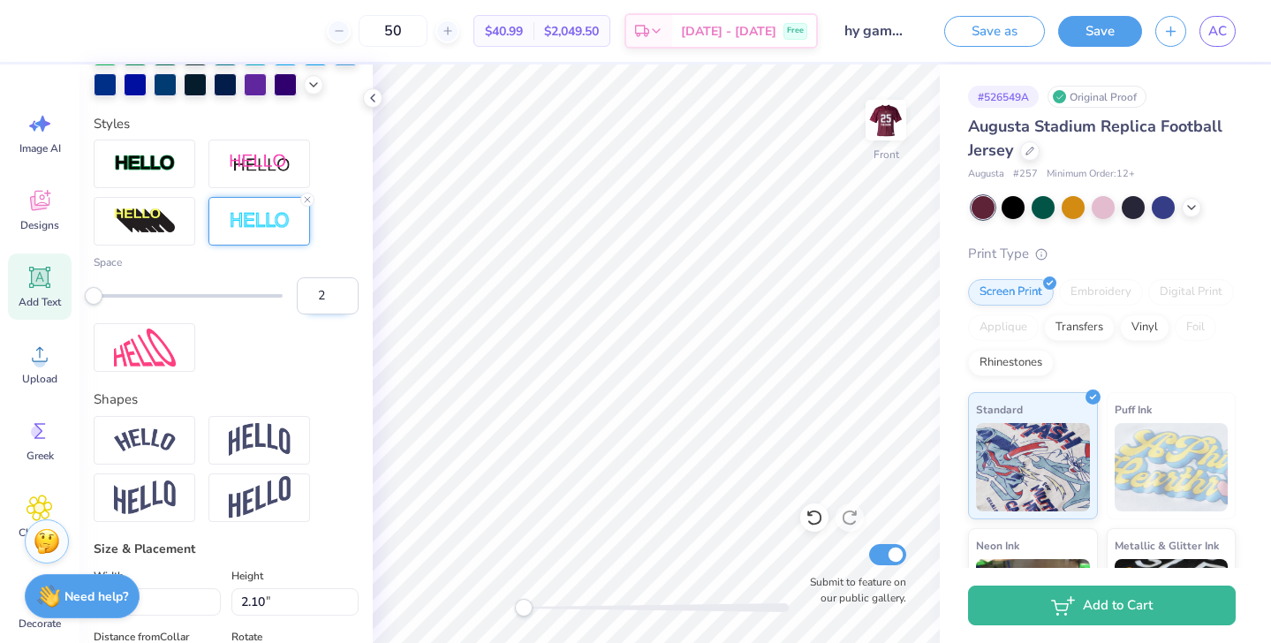
click at [344, 293] on input "2" at bounding box center [328, 295] width 62 height 37
type input "10.54"
type input "1.19"
type input "11.50"
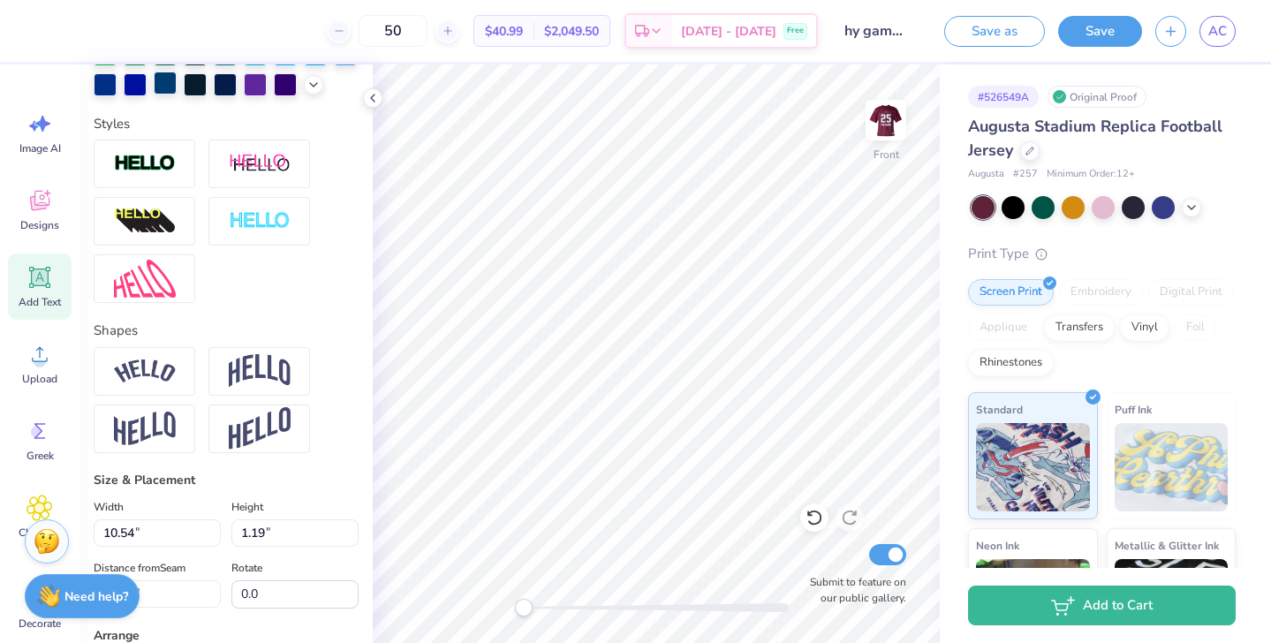
click at [165, 87] on div at bounding box center [165, 83] width 23 height 23
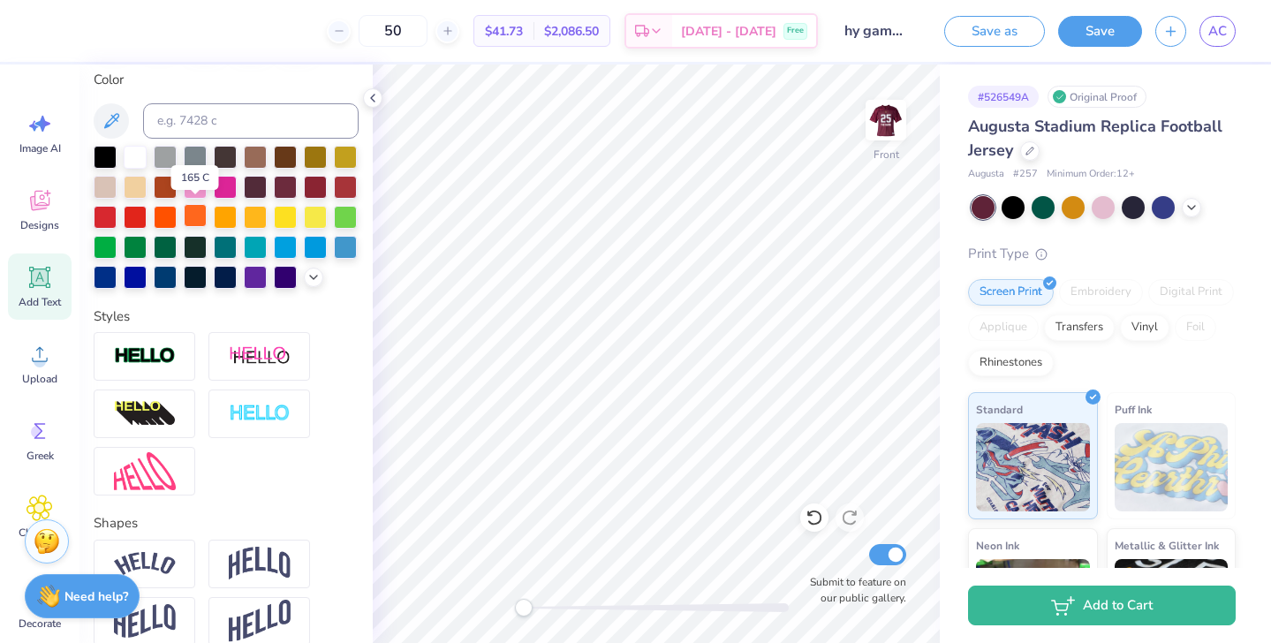
scroll to position [321, 0]
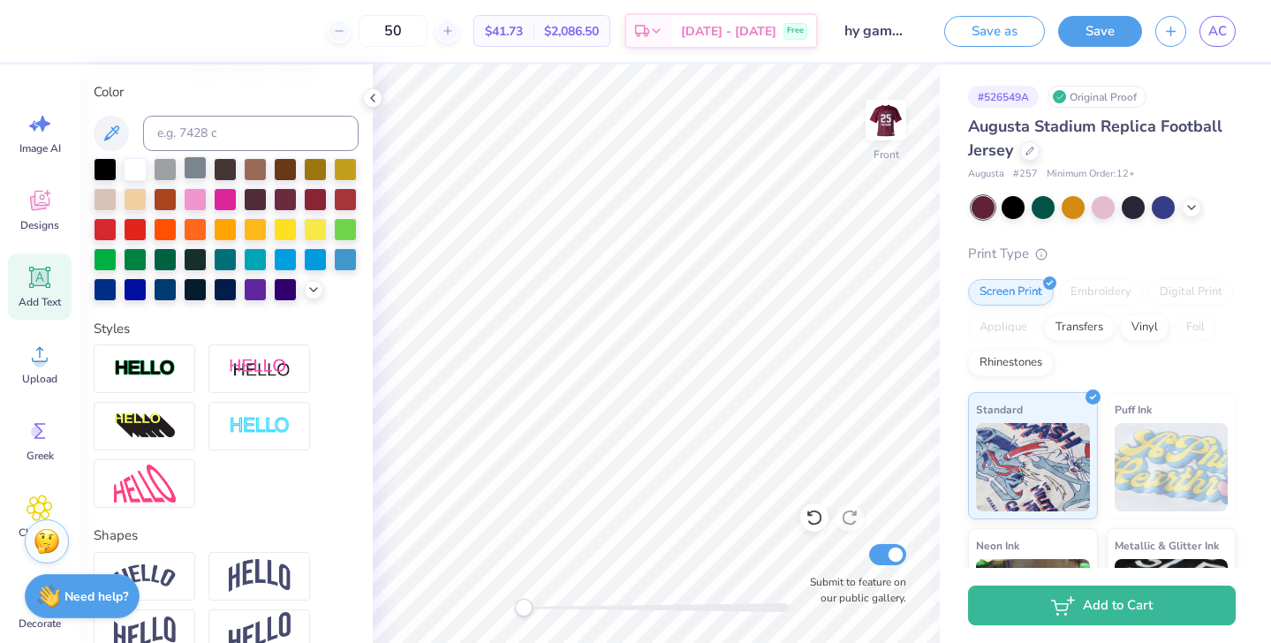
click at [199, 175] on div at bounding box center [195, 167] width 23 height 23
click at [164, 172] on div at bounding box center [165, 167] width 23 height 23
click at [136, 170] on div at bounding box center [135, 167] width 23 height 23
click at [345, 313] on div "Personalized Names Personalized Numbers Text Tool Add Font Font Jersey M54 Swit…" at bounding box center [226, 353] width 293 height 579
click at [892, 129] on img at bounding box center [886, 120] width 71 height 71
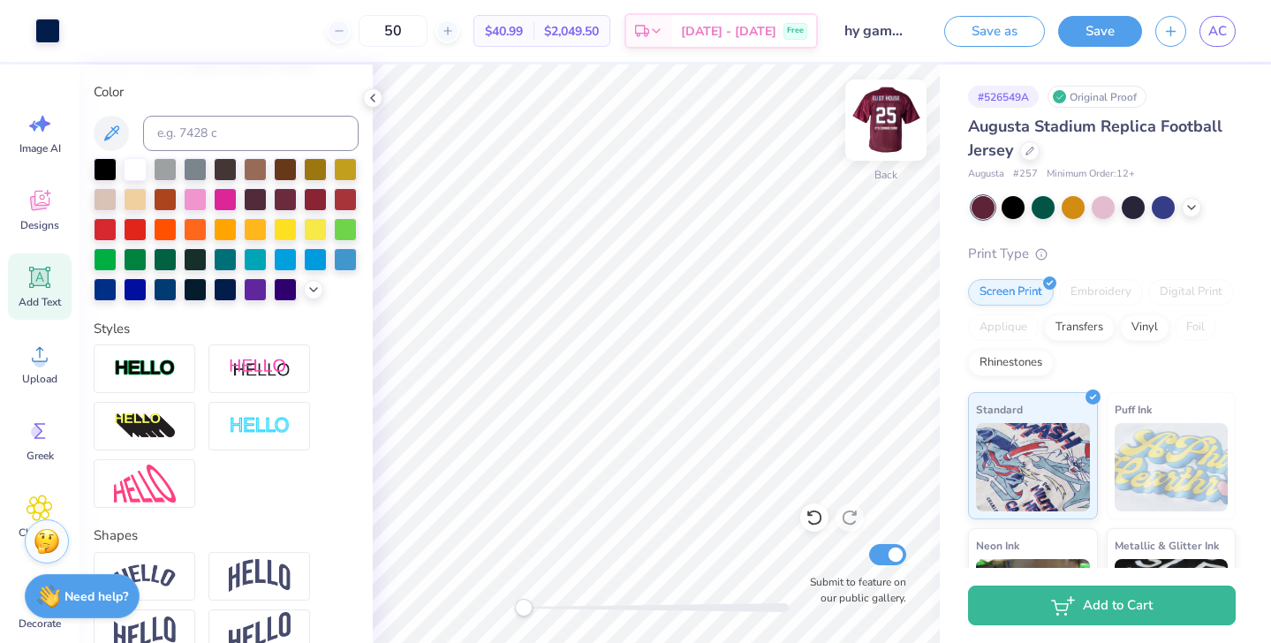
type input "9.28"
type input "7.75"
type input "3.87"
type input "8.50"
type input "7.10"
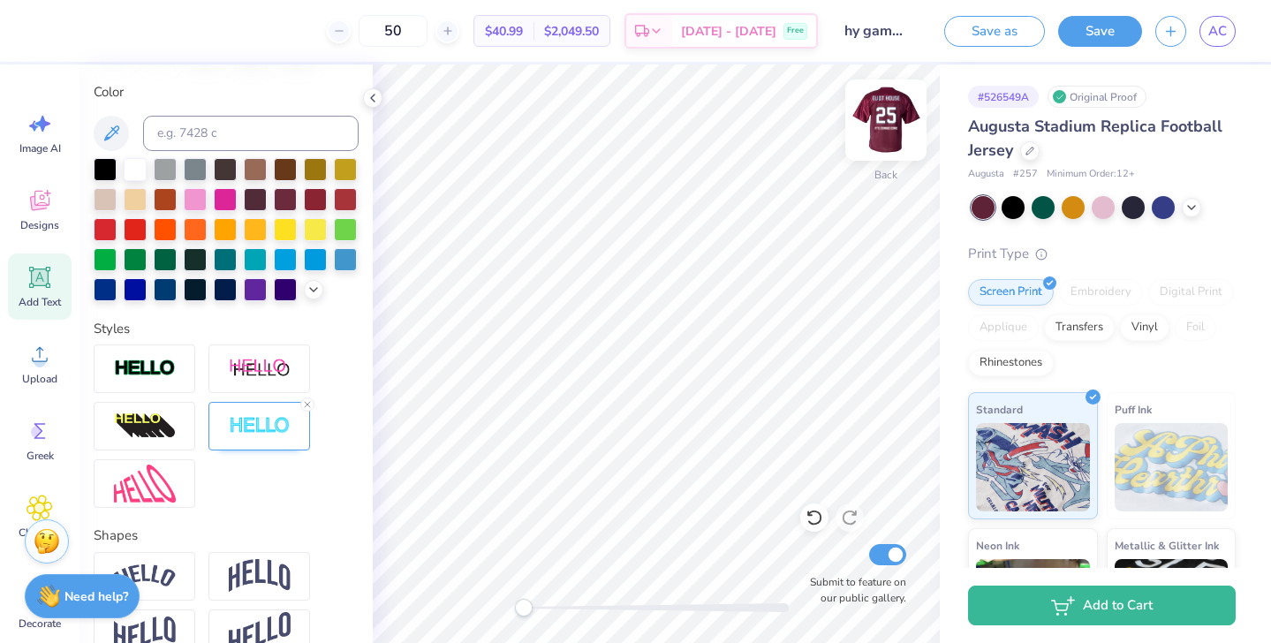
type input "4.52"
type input "9.28"
type input "7.75"
type input "3.87"
type input "9.15"
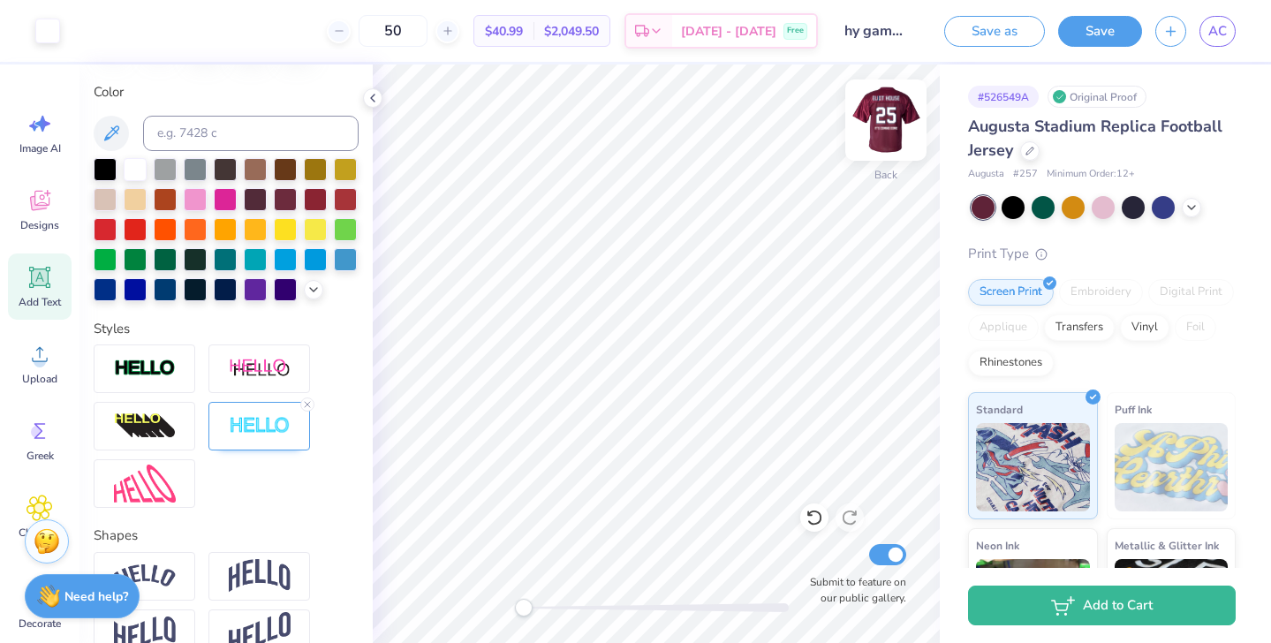
type input "7.62"
type input "4.00"
type input "8.58"
type input "7.15"
type input "4.47"
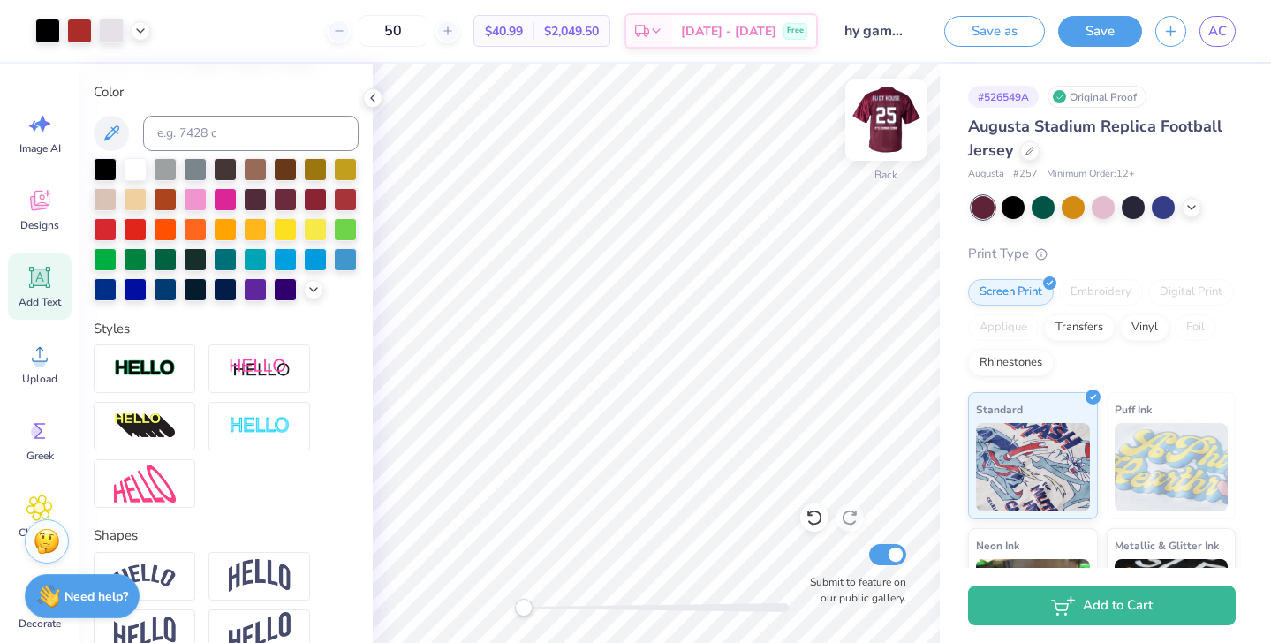
type input "9.28"
type input "7.75"
type input "4.25"
type input "8.58"
type input "7.15"
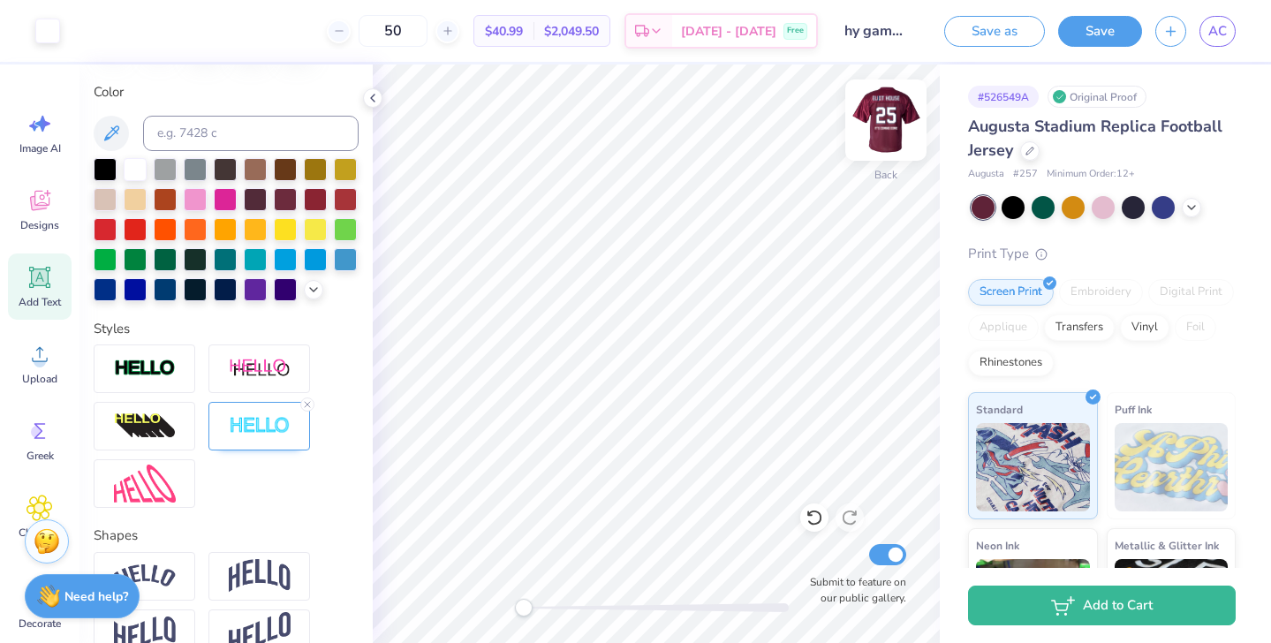
type input "4.47"
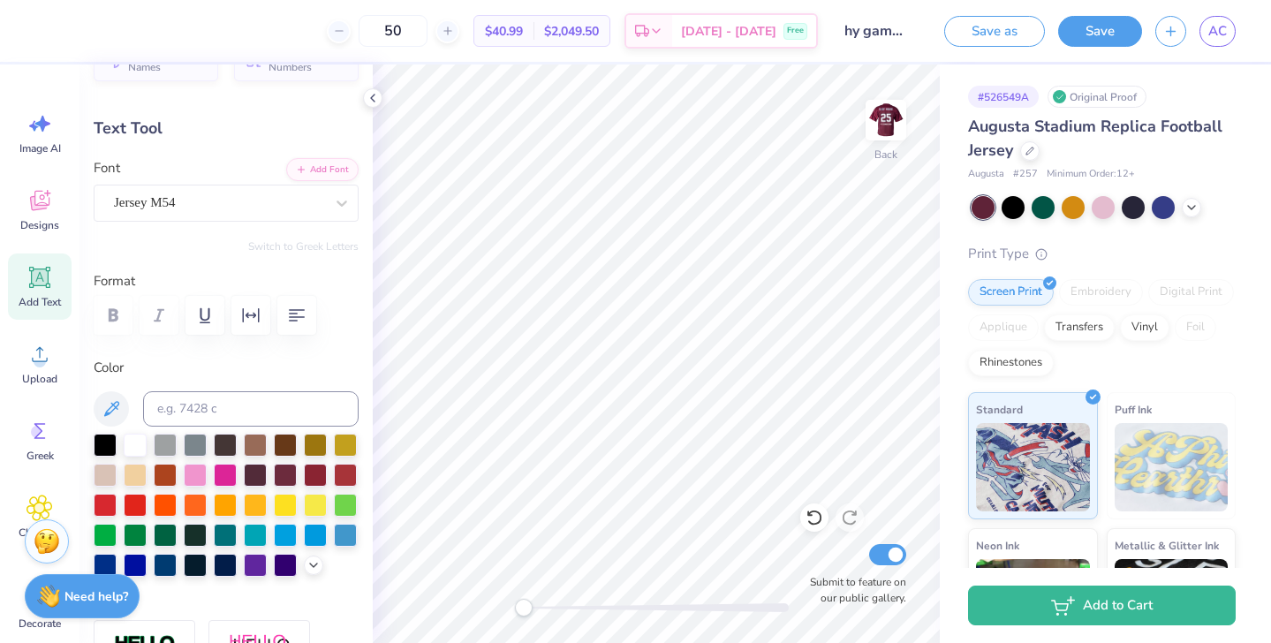
scroll to position [33, 0]
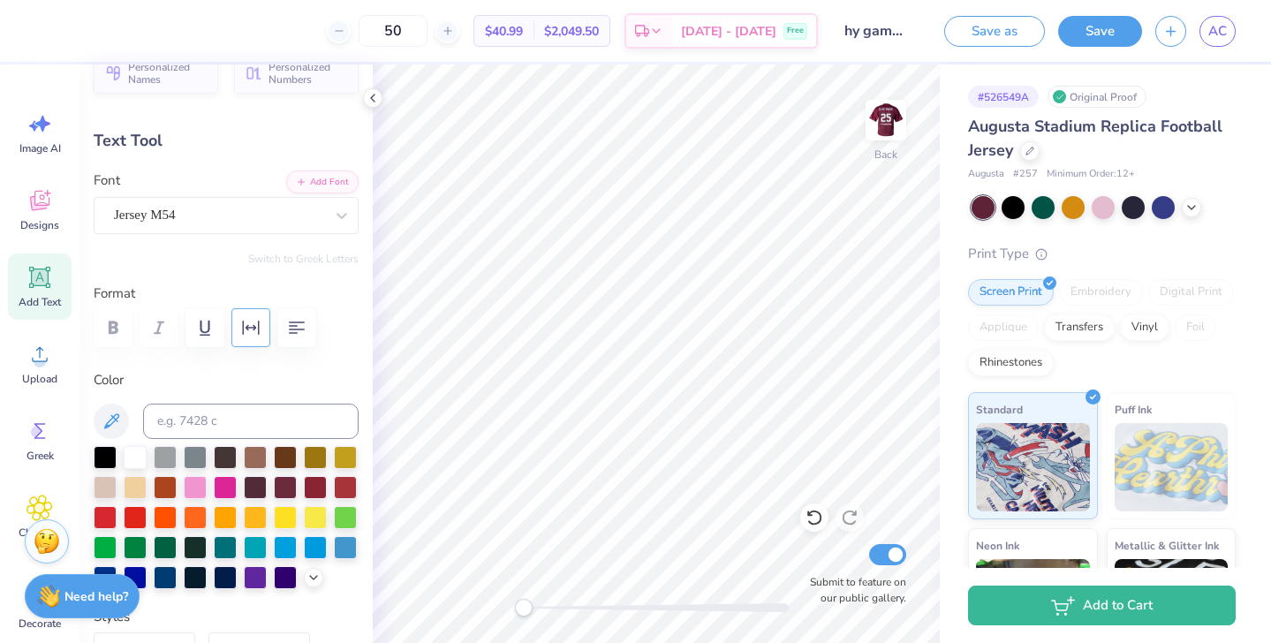
click at [251, 327] on icon "button" at bounding box center [250, 327] width 21 height 21
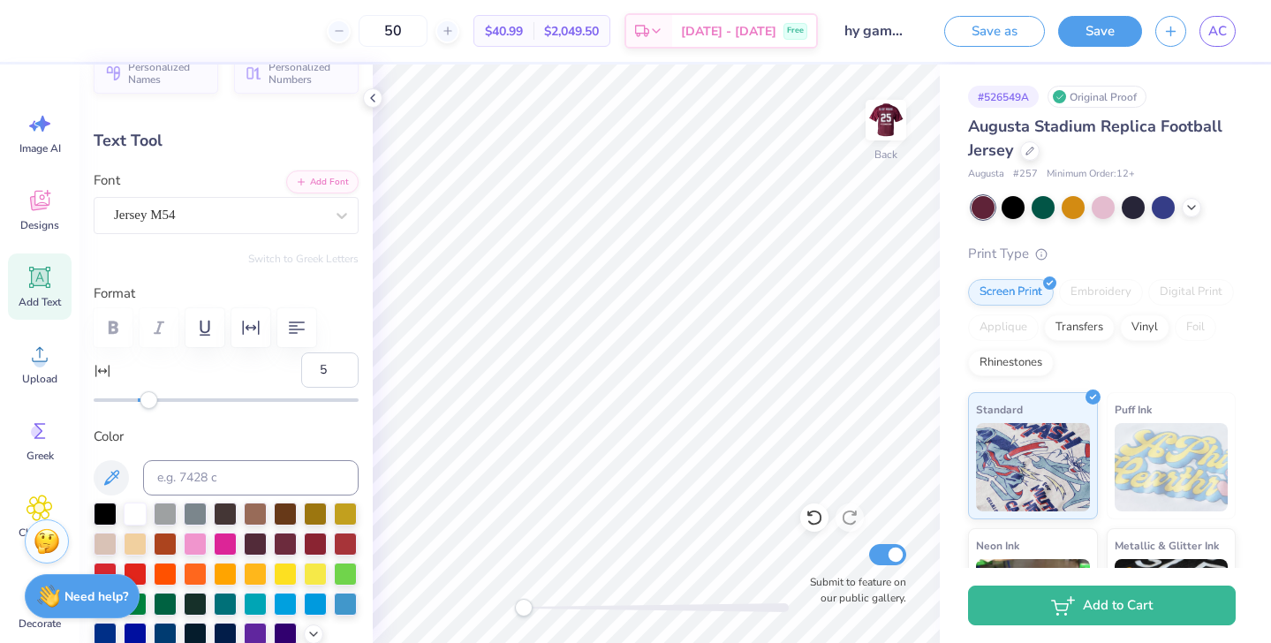
type input "6"
click at [151, 401] on div "Accessibility label" at bounding box center [151, 400] width 18 height 18
type input "9"
click at [158, 401] on div "Accessibility label" at bounding box center [156, 400] width 18 height 18
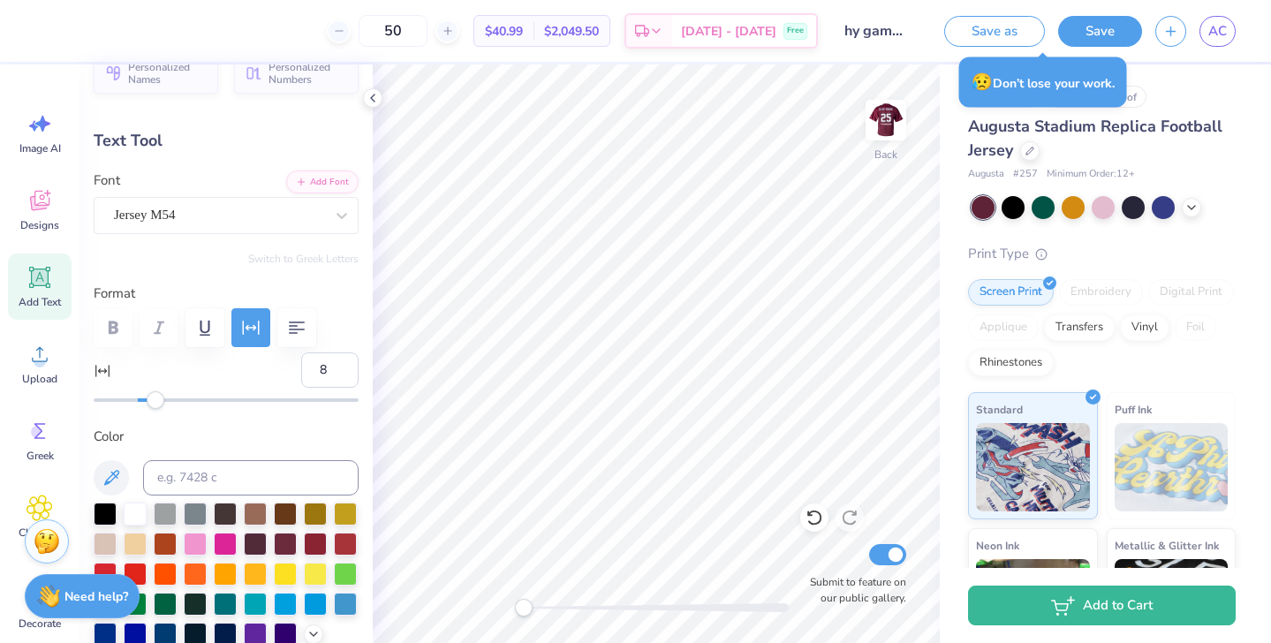
type input "7"
click at [154, 400] on div "Accessibility label" at bounding box center [156, 400] width 18 height 18
type input "9.28"
type input "7.75"
type input "3.50"
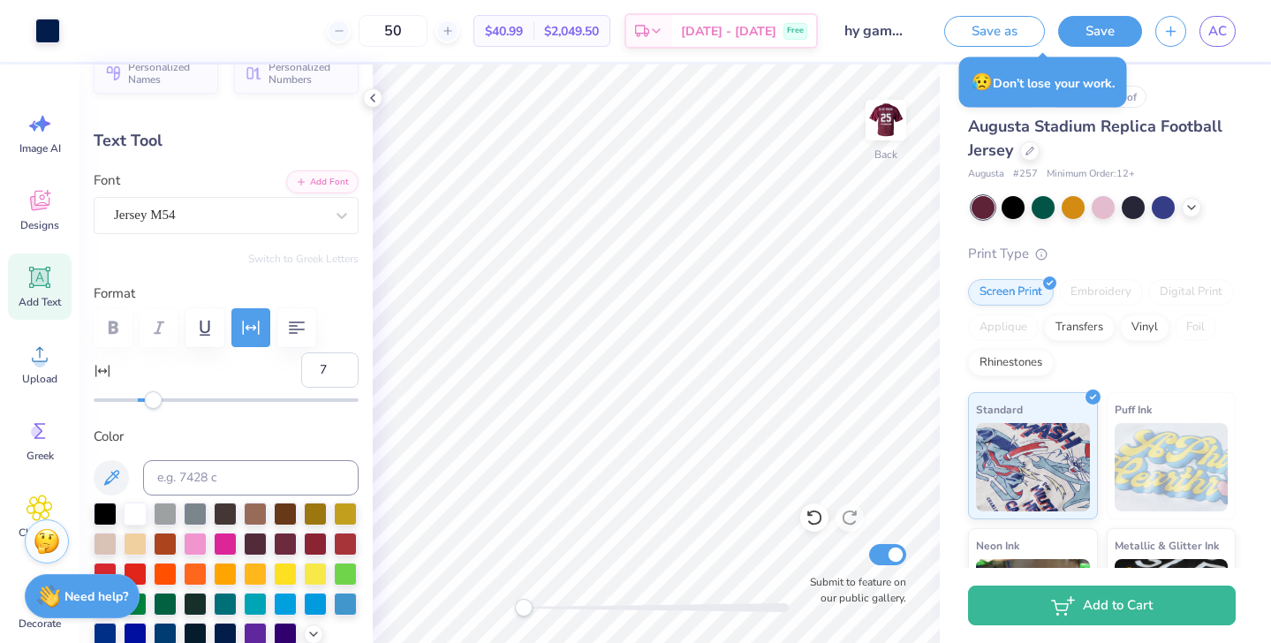
type input "0"
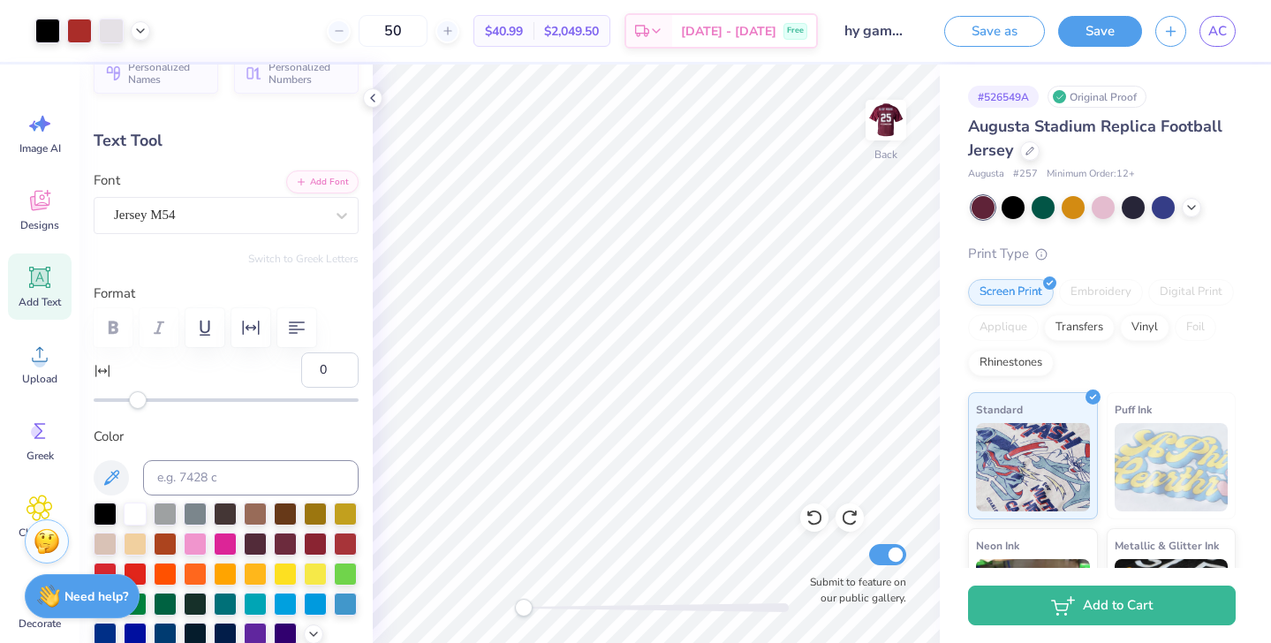
type input "9.23"
type input "7.15"
type input "4.47"
type input "7"
type input "8.80"
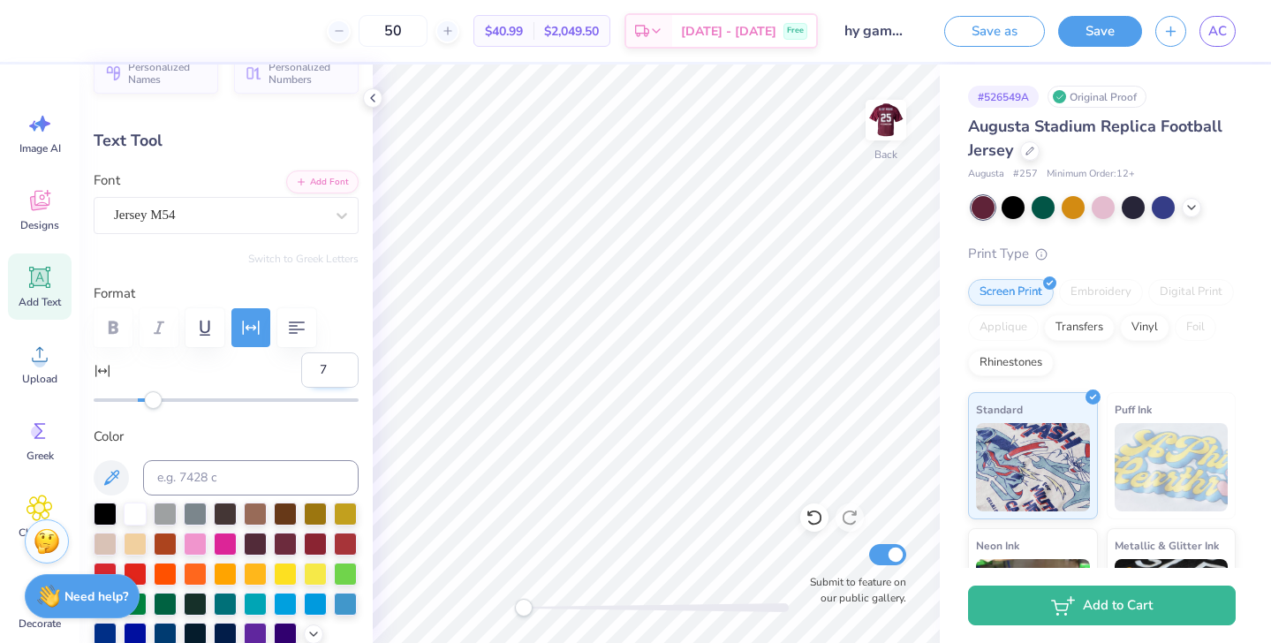
type input "6.82"
type input "5.45"
type input "9.23"
type input "7.15"
type input "4.47"
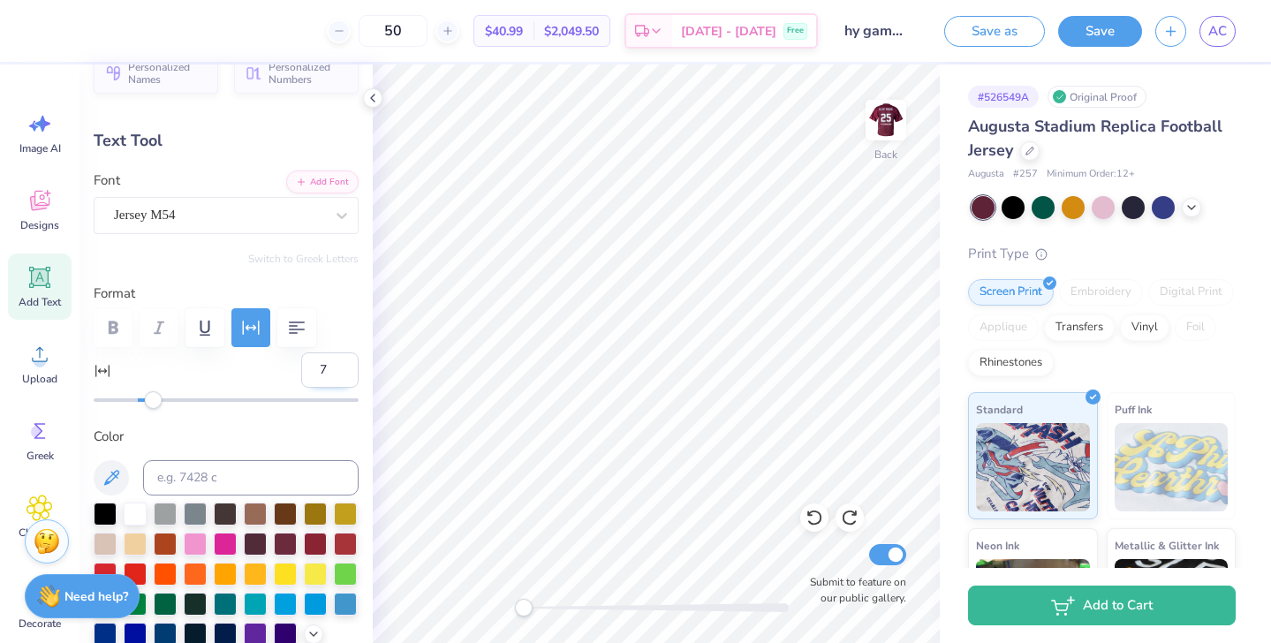
type input "9.42"
type input "9"
type input "9.14"
type input "6"
type input "8.58"
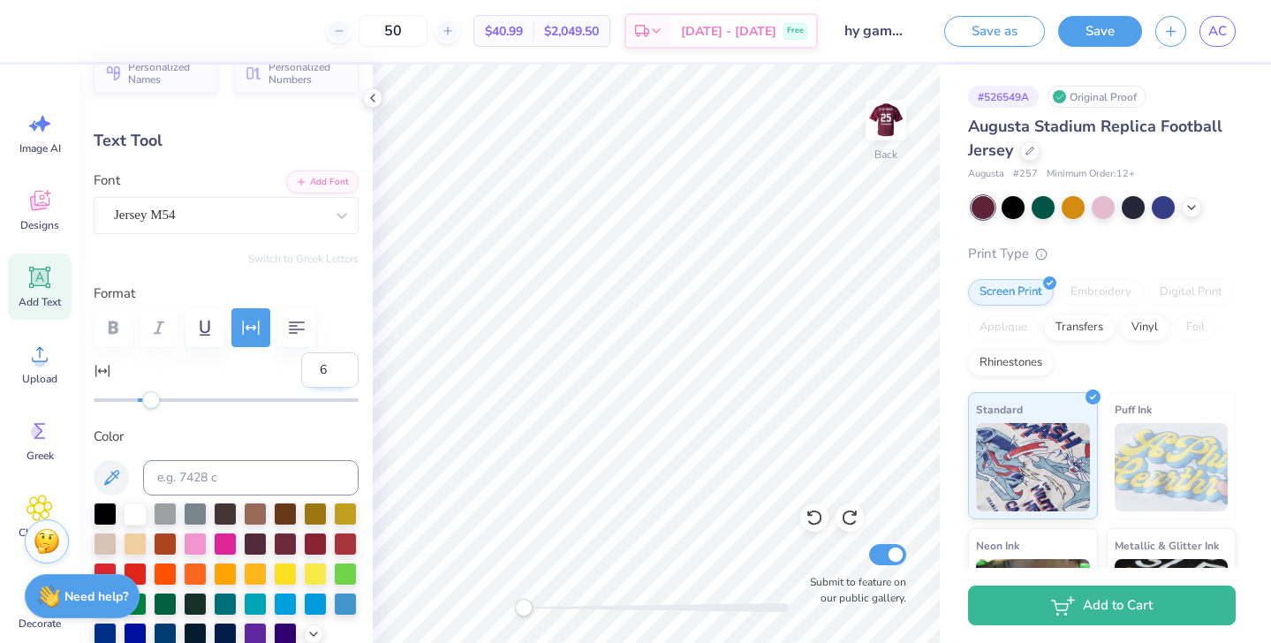
type input "0"
type input "9.15"
type input "7.62"
type input "4.00"
